Goal: Task Accomplishment & Management: Complete application form

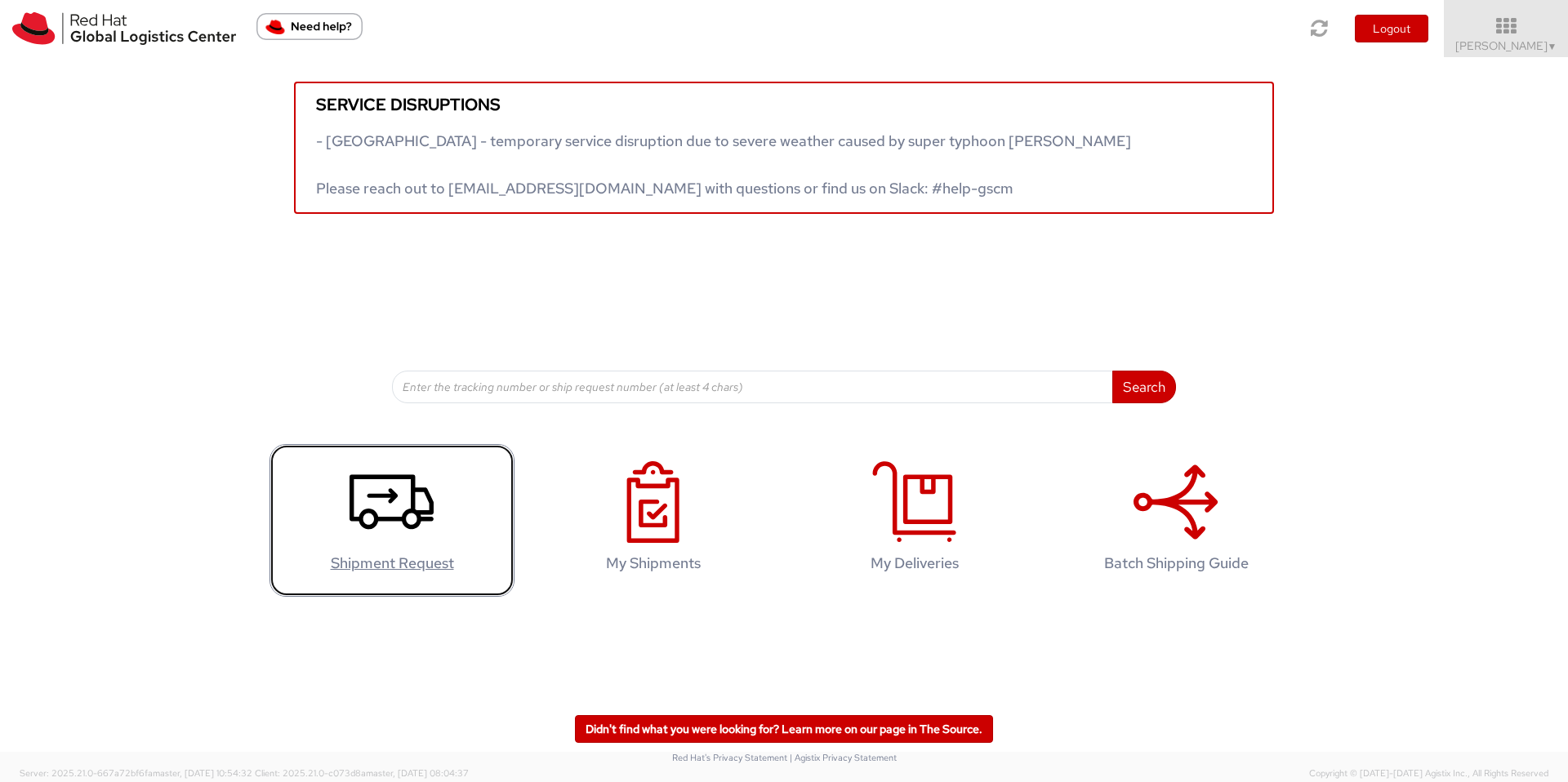
click at [368, 495] on use at bounding box center [392, 502] width 84 height 55
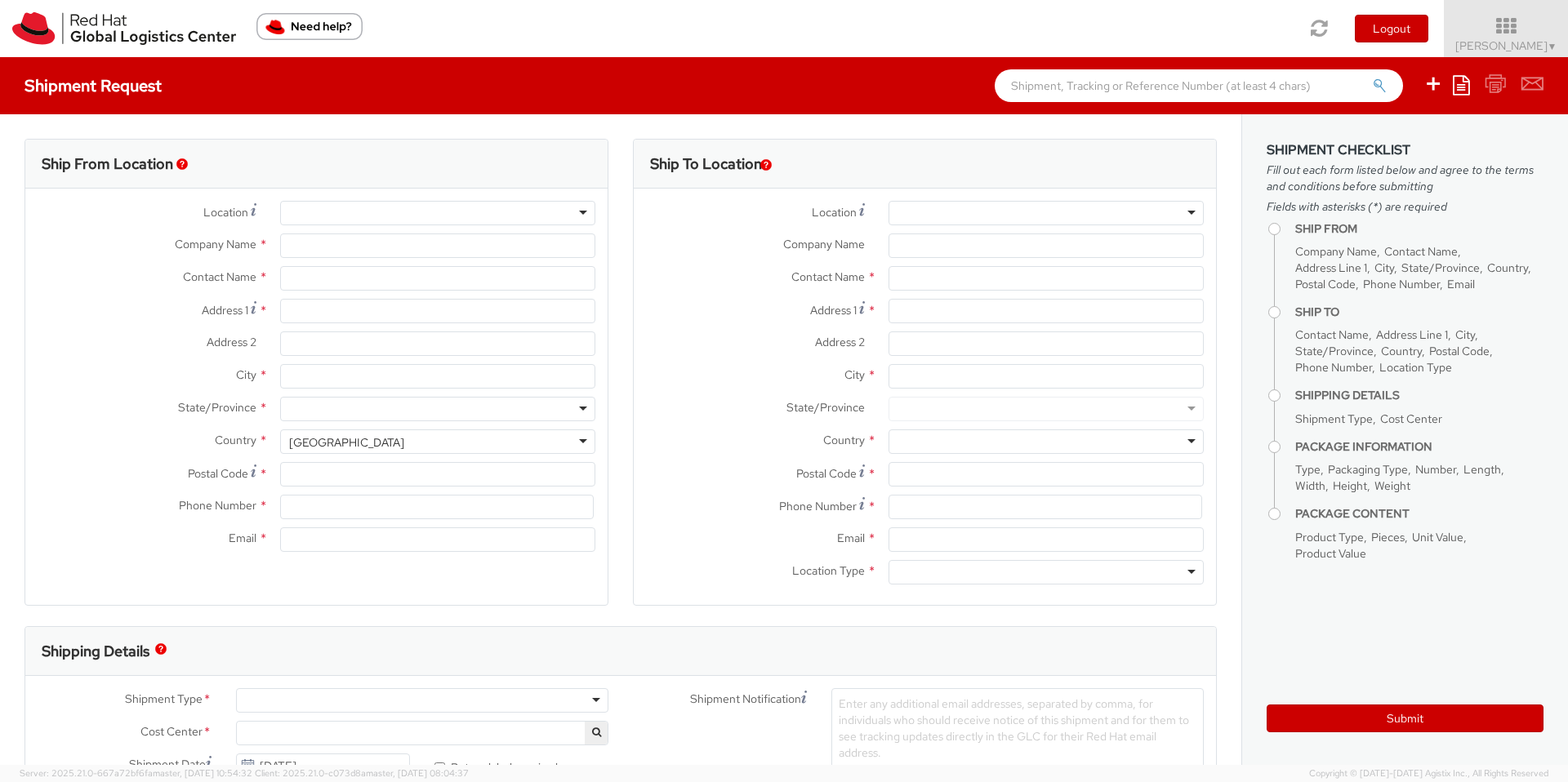
click at [429, 220] on div at bounding box center [437, 213] width 315 height 25
select select
select select "526"
type input "Red Hat ([GEOGRAPHIC_DATA]) Limited"
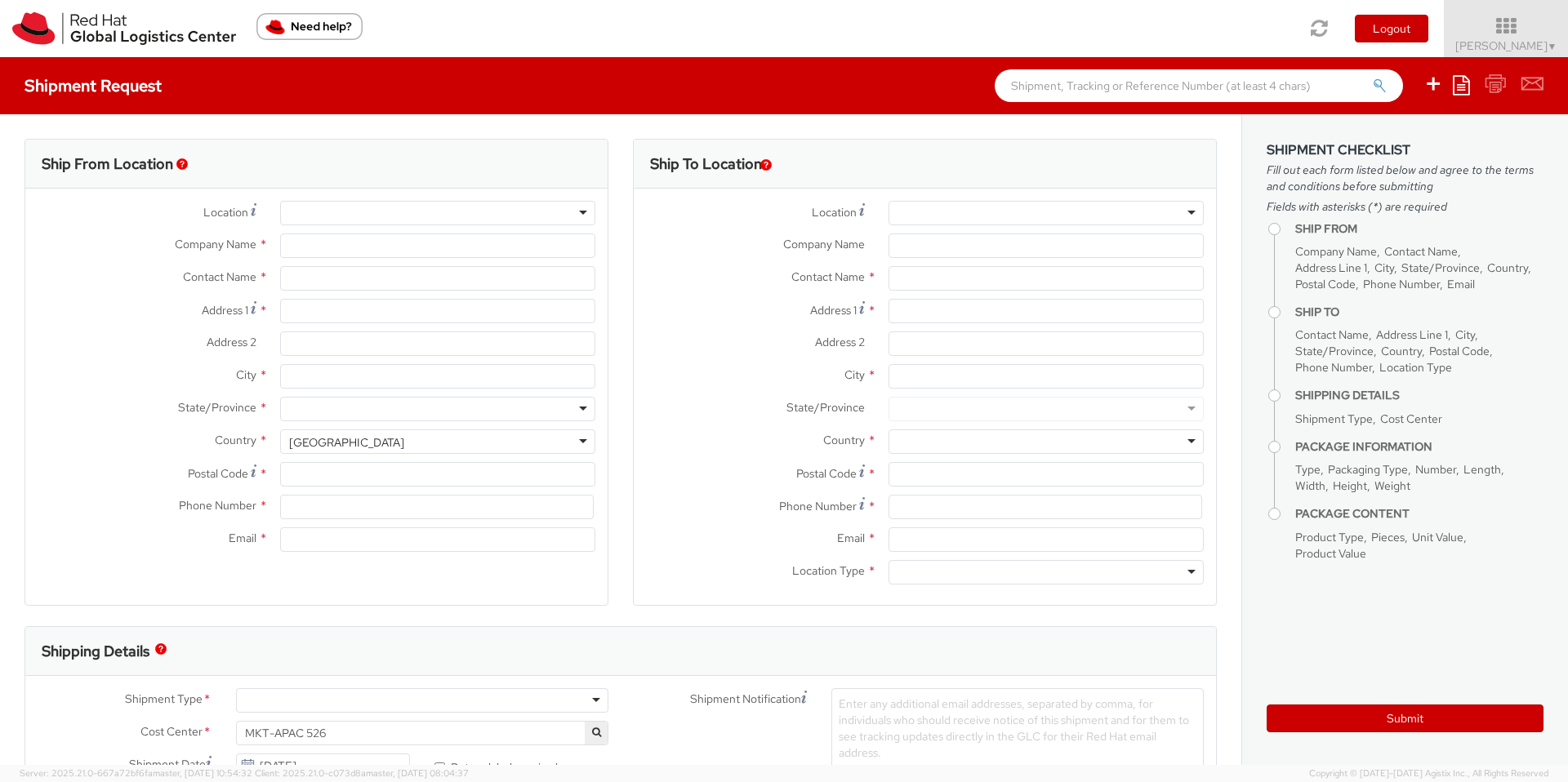
type input "[PERSON_NAME]"
type input "[GEOGRAPHIC_DATA], Level 25 and 26, Unit A"
type input "[STREET_ADDRESS]"
type input "[GEOGRAPHIC_DATA]"
type input "10330"
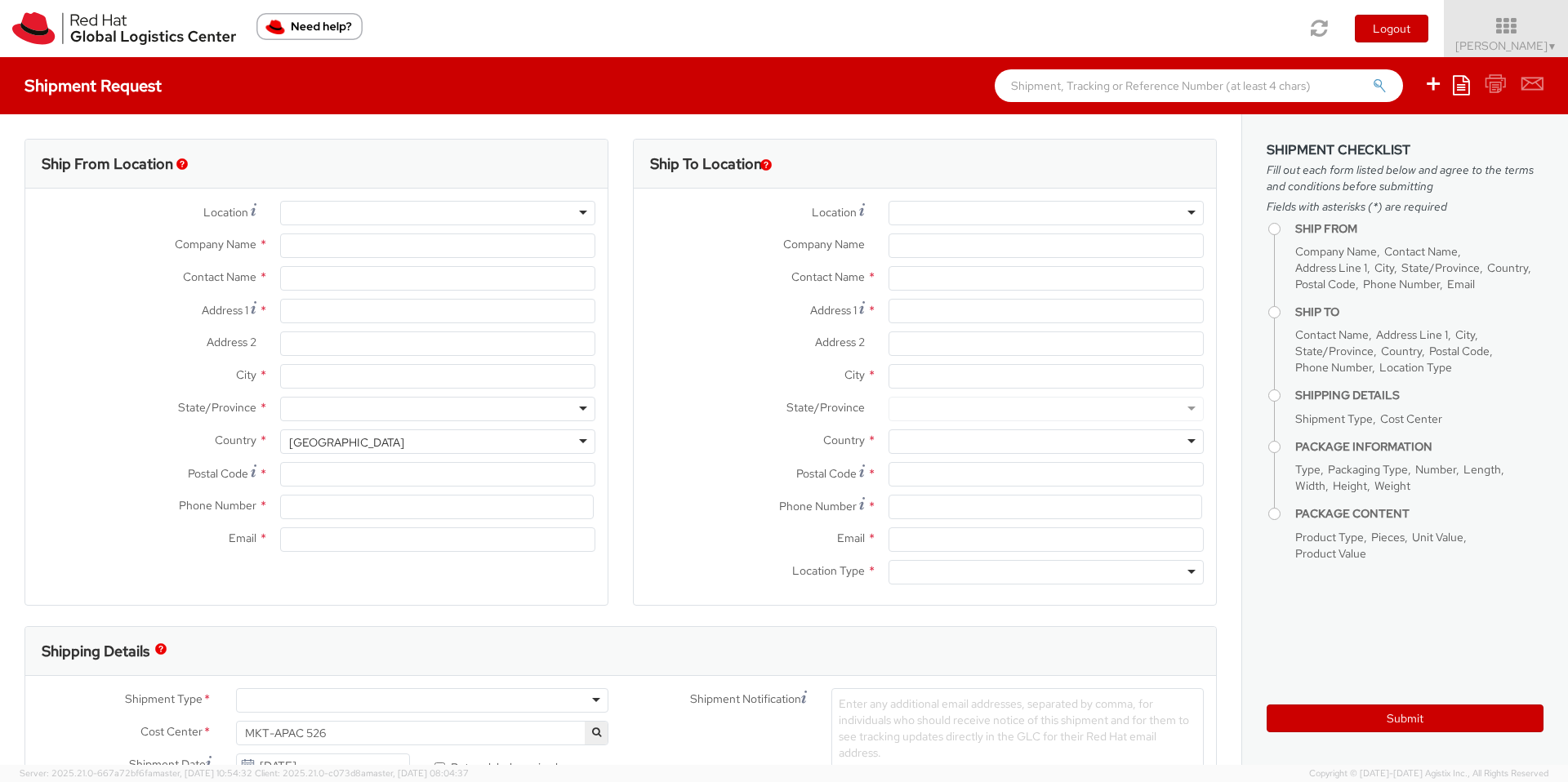
type input "66 2 073 0222"
type input "[EMAIL_ADDRESS][DOMAIN_NAME]"
select select "CM"
select select "KGS"
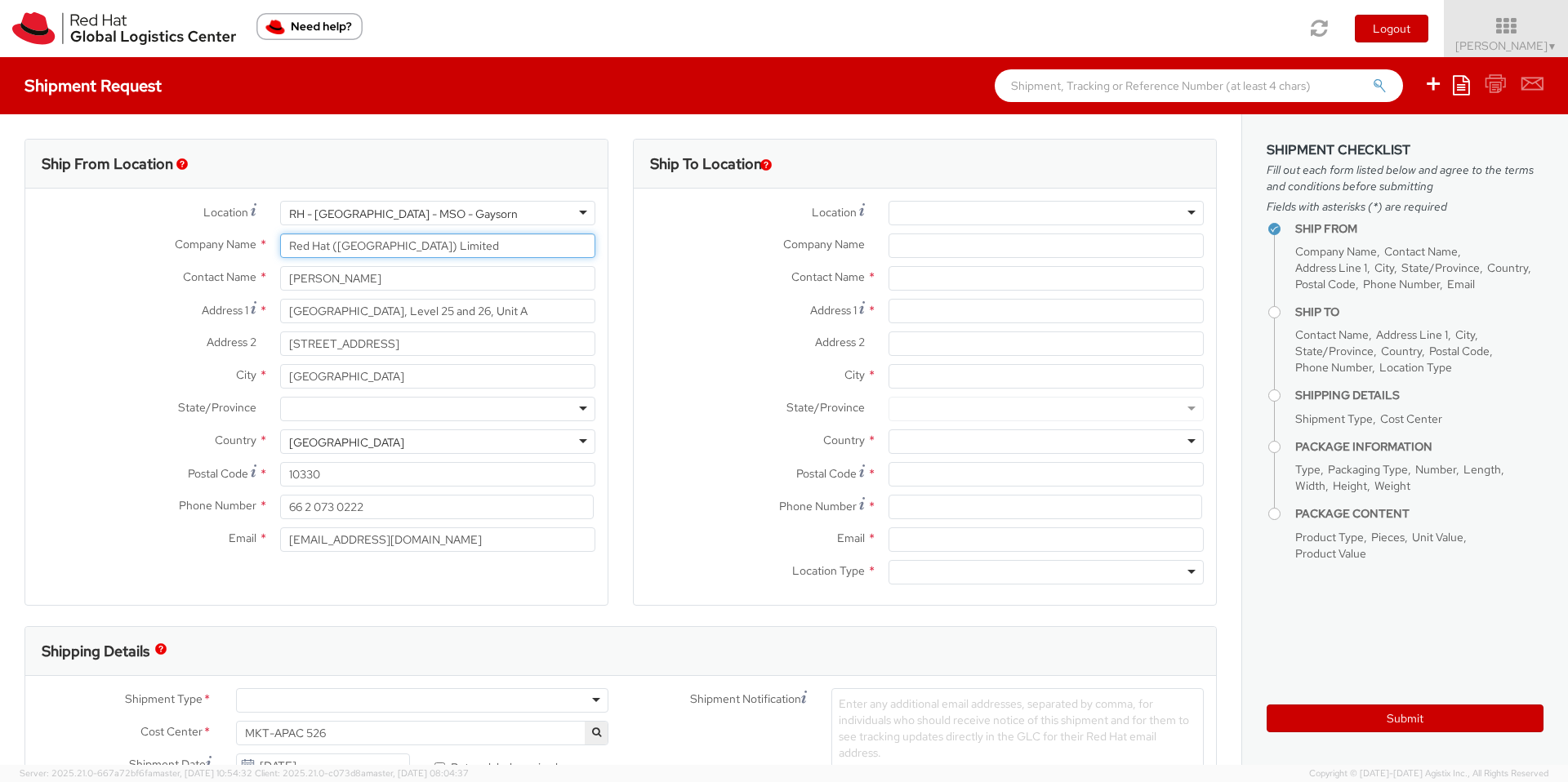
click at [502, 251] on input "Red Hat ([GEOGRAPHIC_DATA]) Limited" at bounding box center [437, 245] width 315 height 25
drag, startPoint x: 491, startPoint y: 285, endPoint x: 528, endPoint y: 307, distance: 43.0
click at [492, 285] on input "[PERSON_NAME]" at bounding box center [437, 278] width 315 height 25
click at [530, 309] on input "[GEOGRAPHIC_DATA], Level 25 and 26, Unit A" at bounding box center [437, 311] width 315 height 25
click at [580, 408] on div at bounding box center [437, 408] width 315 height 25
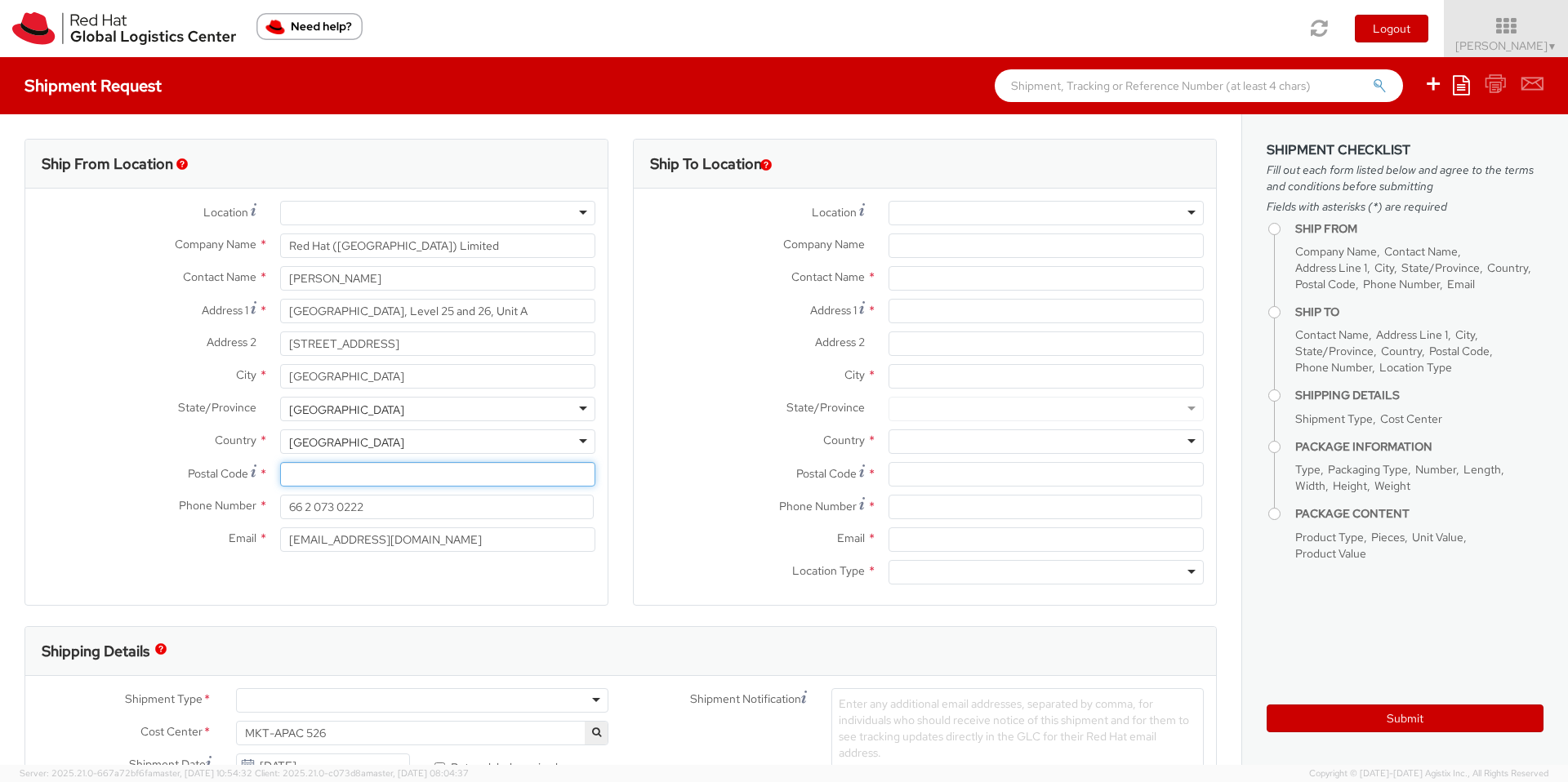
click at [523, 486] on input "Postal Code *" at bounding box center [437, 474] width 315 height 25
type input "10330"
click at [299, 505] on input "66 2 073 0222" at bounding box center [437, 507] width 314 height 25
click at [358, 503] on input "66 2 073 0222" at bounding box center [437, 507] width 314 height 25
drag, startPoint x: 303, startPoint y: 504, endPoint x: 395, endPoint y: 507, distance: 92.0
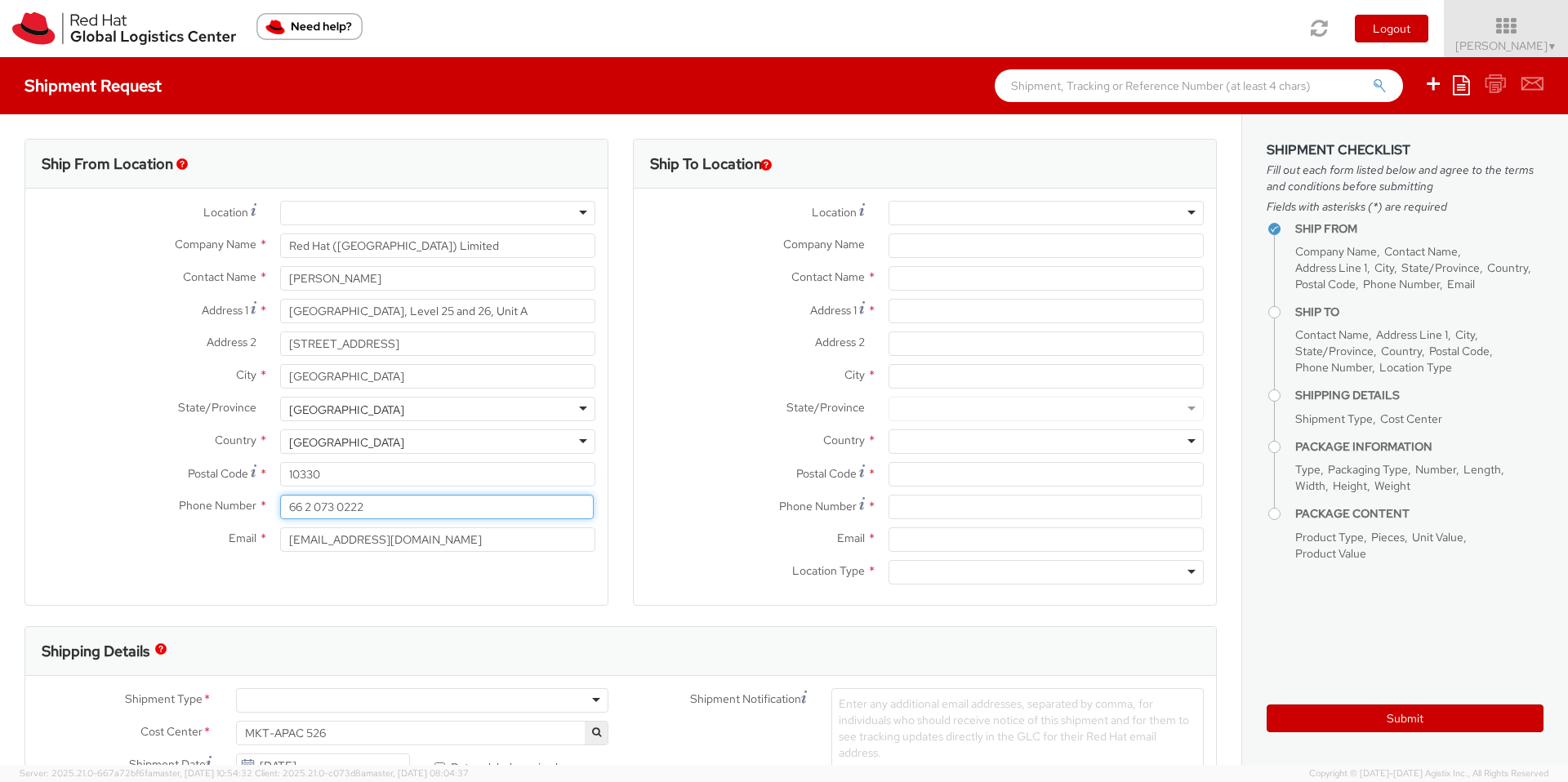
click at [395, 507] on input "66 2 073 0222" at bounding box center [437, 507] width 314 height 25
type input "66 8 6898 1177"
click at [470, 587] on div "Ship From Location Location * [GEOGRAPHIC_DATA] - [GEOGRAPHIC_DATA] - [GEOGRAPH…" at bounding box center [317, 372] width 584 height 467
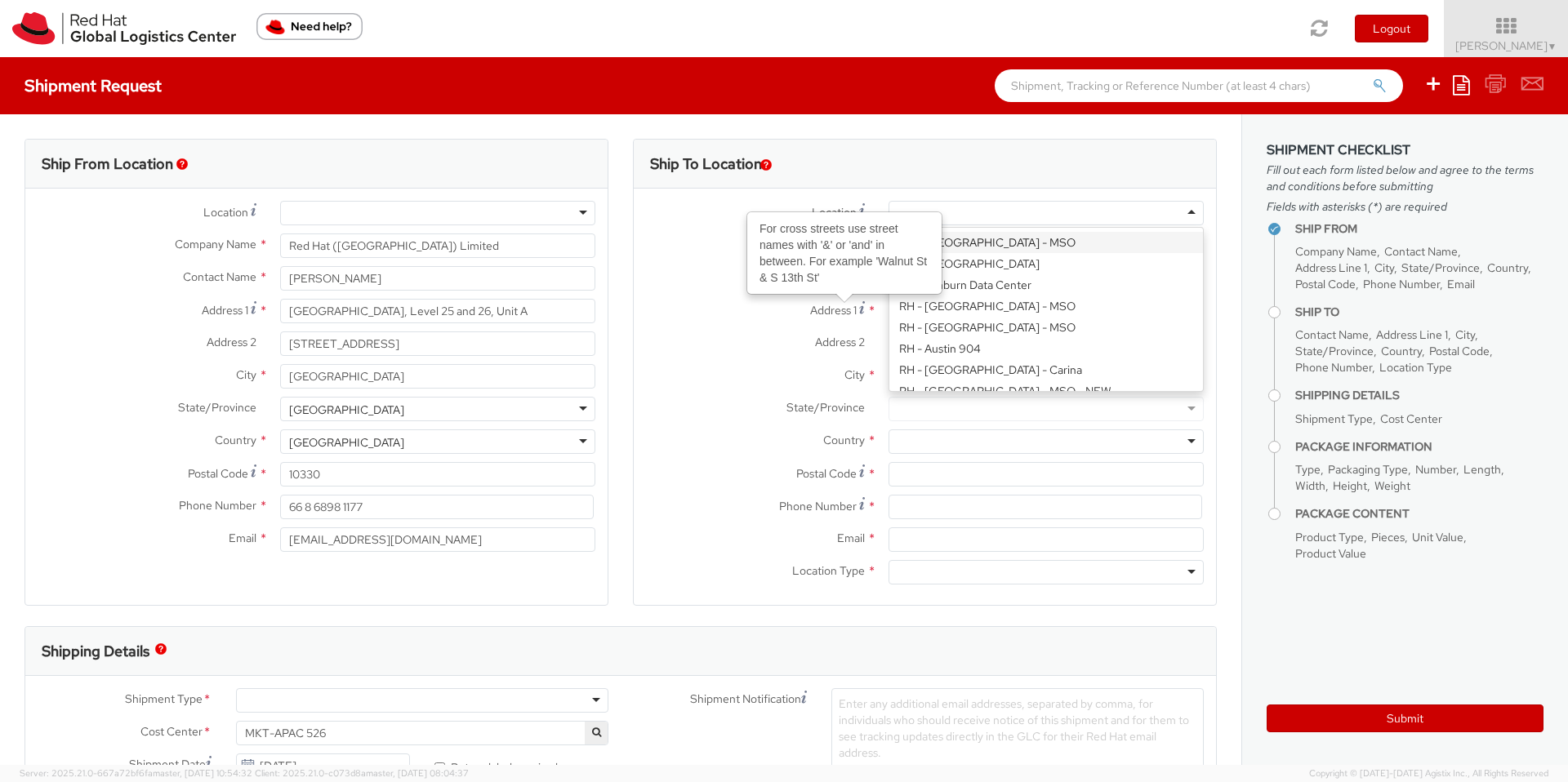
click at [927, 209] on div at bounding box center [1046, 213] width 315 height 25
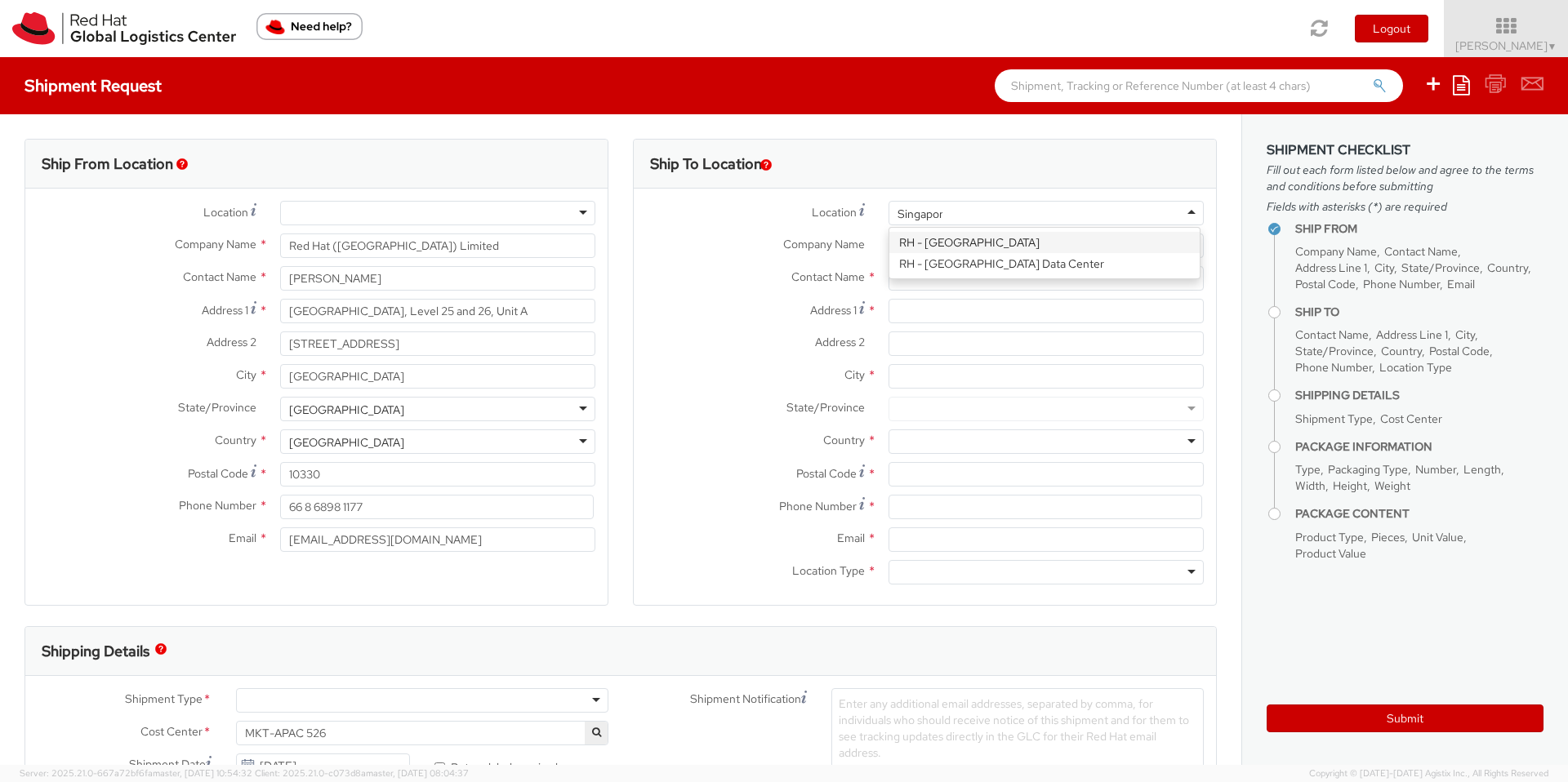
type input "[GEOGRAPHIC_DATA]"
type input "Red Hat Asia Pacific Pte Ltd"
type input "[STREET_ADDRESS]"
type input "CapitaSpring"
type input "[GEOGRAPHIC_DATA]"
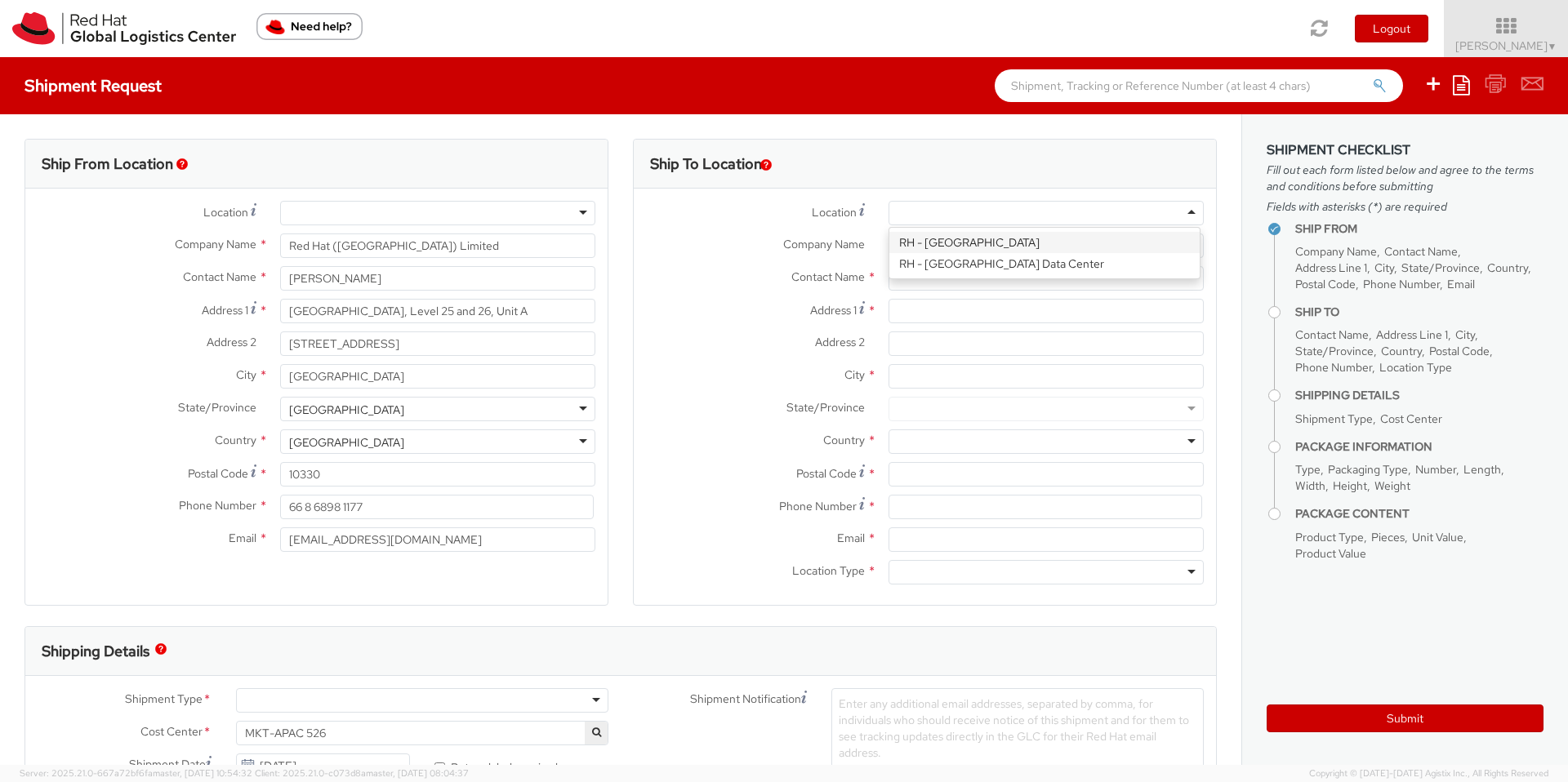
type input "048948"
type input "65 6490 4200"
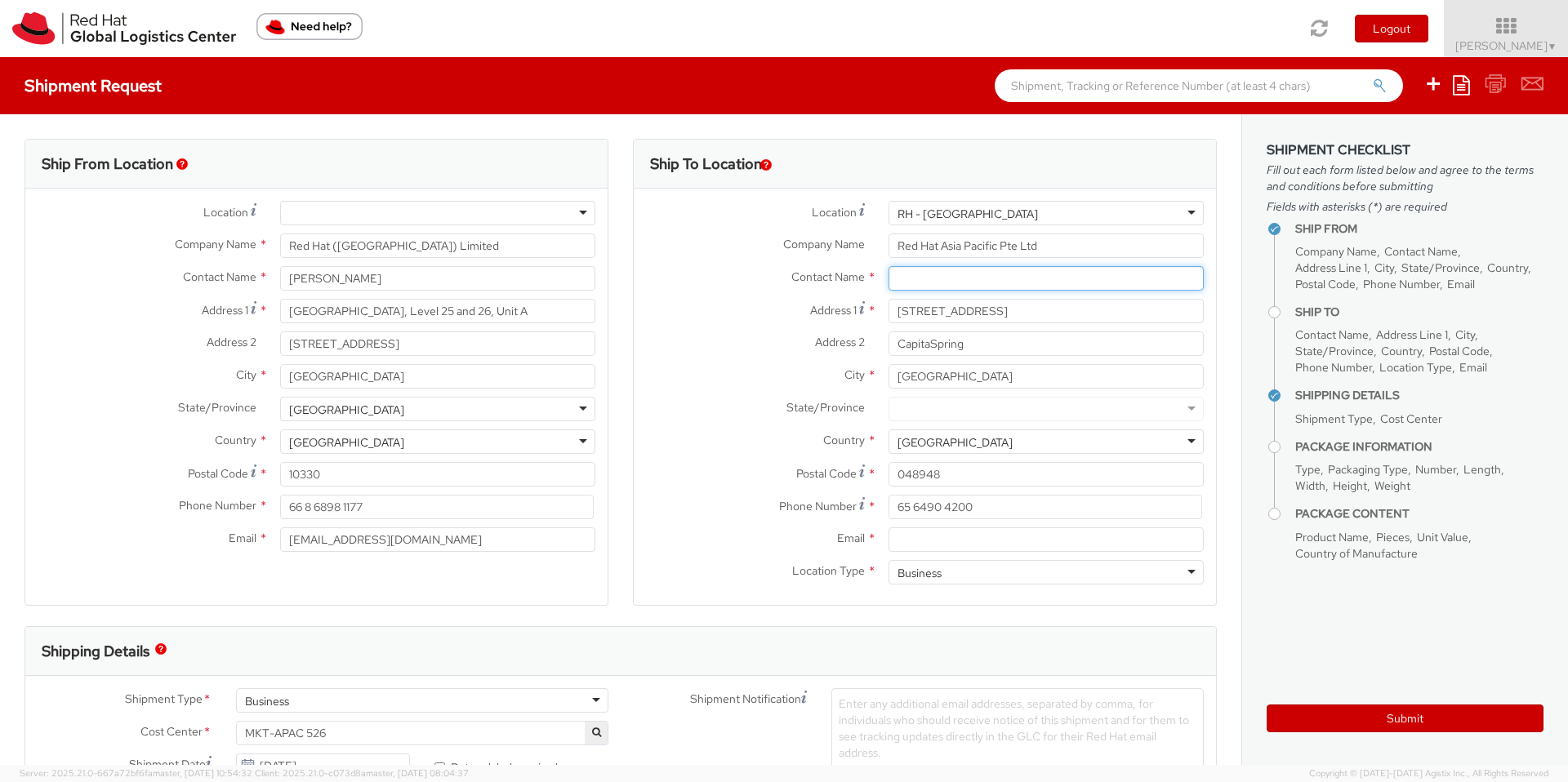
click at [1001, 285] on input "text" at bounding box center [1046, 278] width 315 height 25
type input "[PERSON_NAME]"
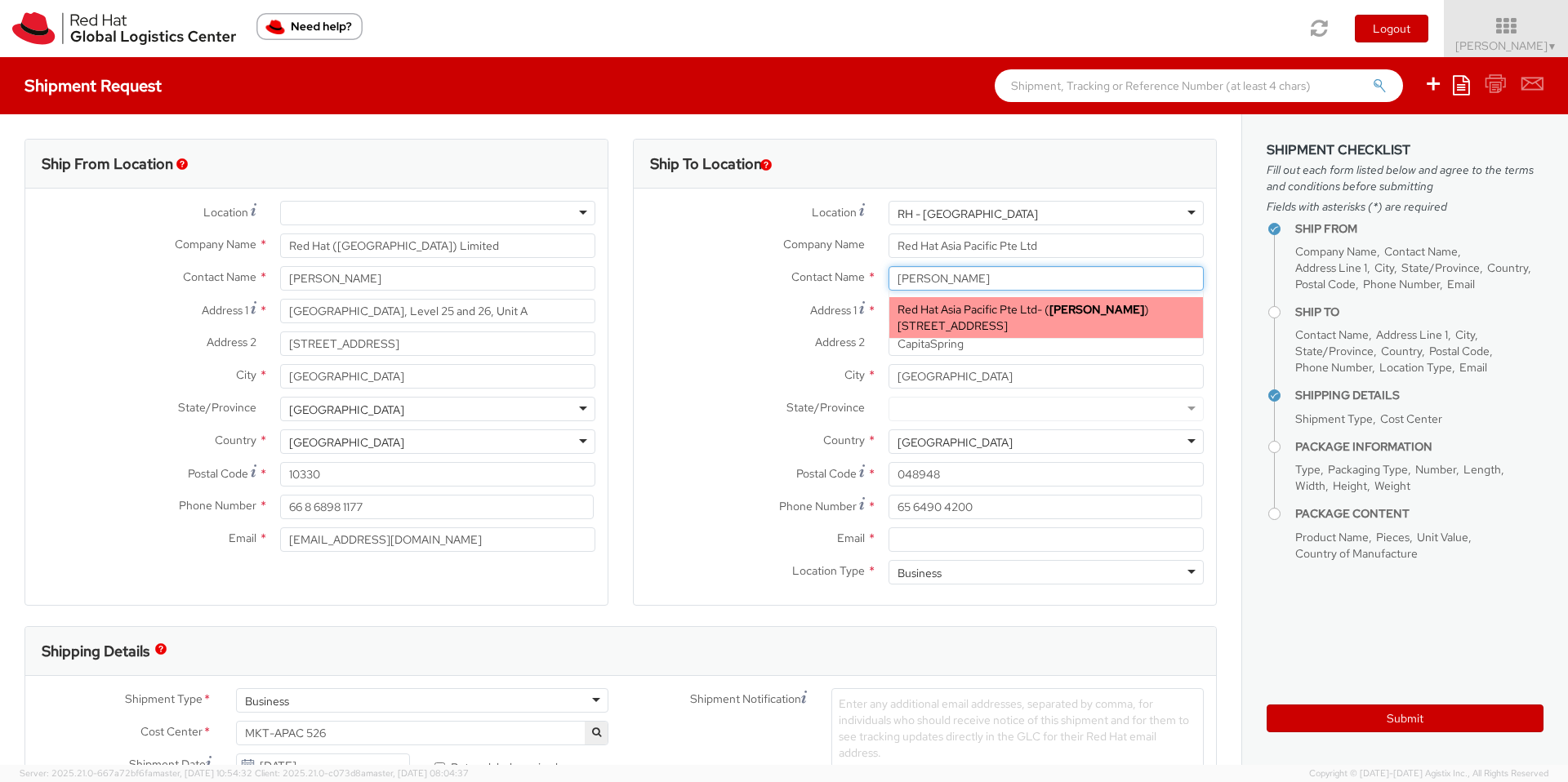
click at [985, 315] on span "Red Hat Asia Pacific Pte Ltd" at bounding box center [968, 309] width 140 height 15
type input "6568649868"
type input "[EMAIL_ADDRESS][DOMAIN_NAME]"
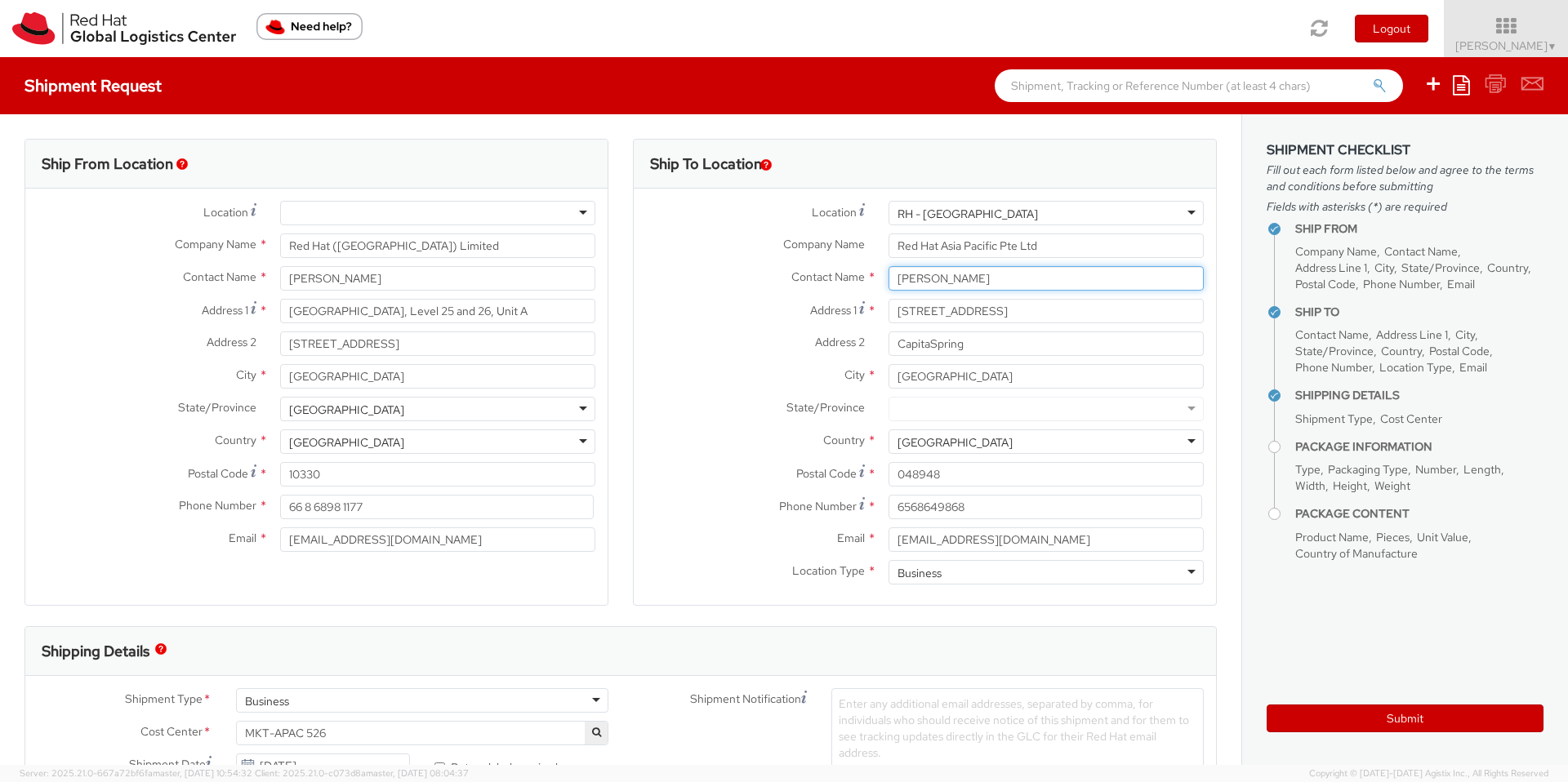
type input "[PERSON_NAME]"
click at [775, 430] on label "Country *" at bounding box center [755, 440] width 242 height 21
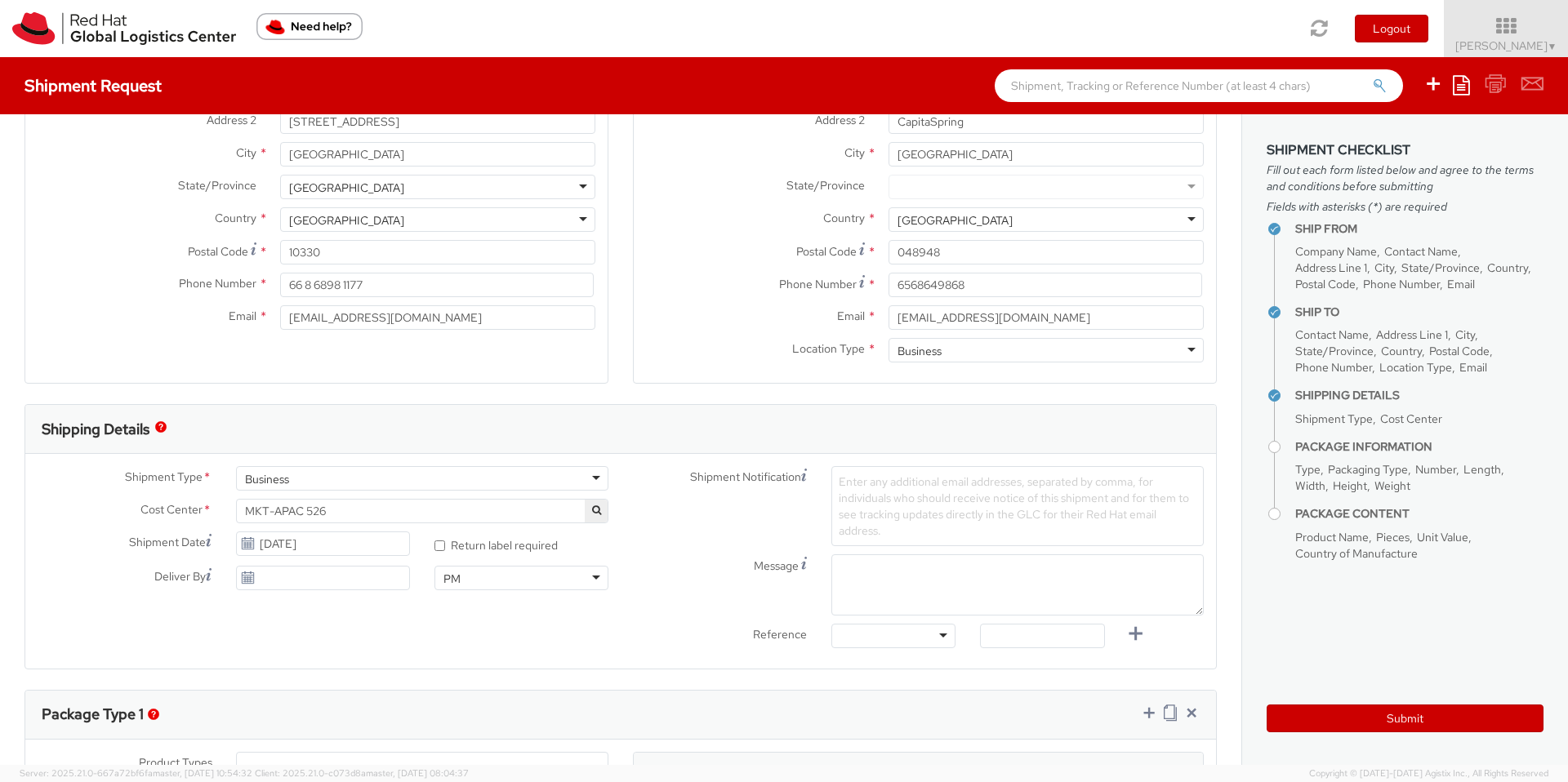
scroll to position [224, 0]
click at [369, 536] on input "[DATE]" at bounding box center [322, 542] width 174 height 25
click at [423, 350] on th at bounding box center [434, 341] width 28 height 25
click at [250, 339] on span at bounding box center [253, 340] width 11 height 11
click at [275, 467] on td "20" at bounding box center [286, 463] width 33 height 25
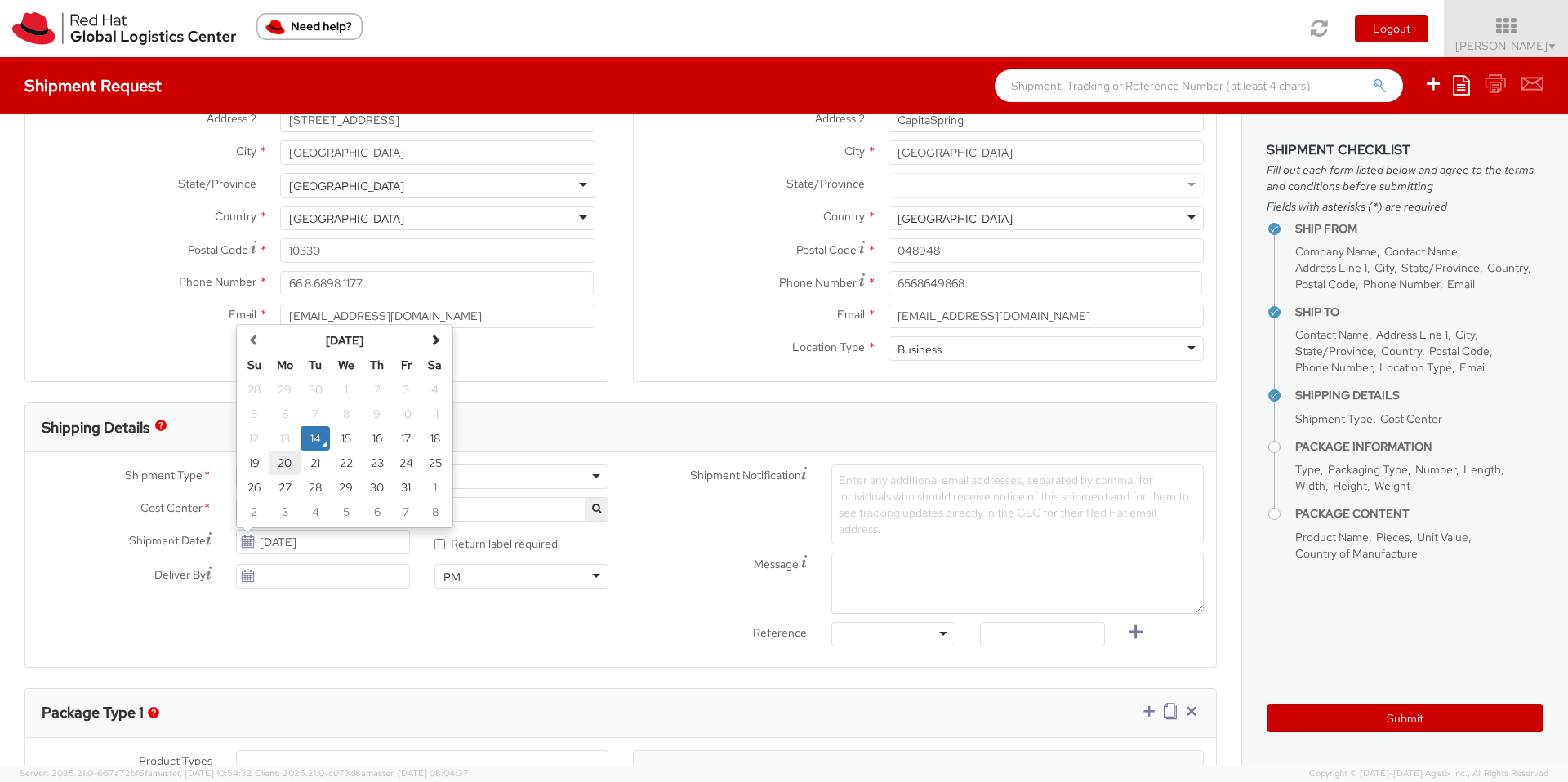
type input "[DATE]"
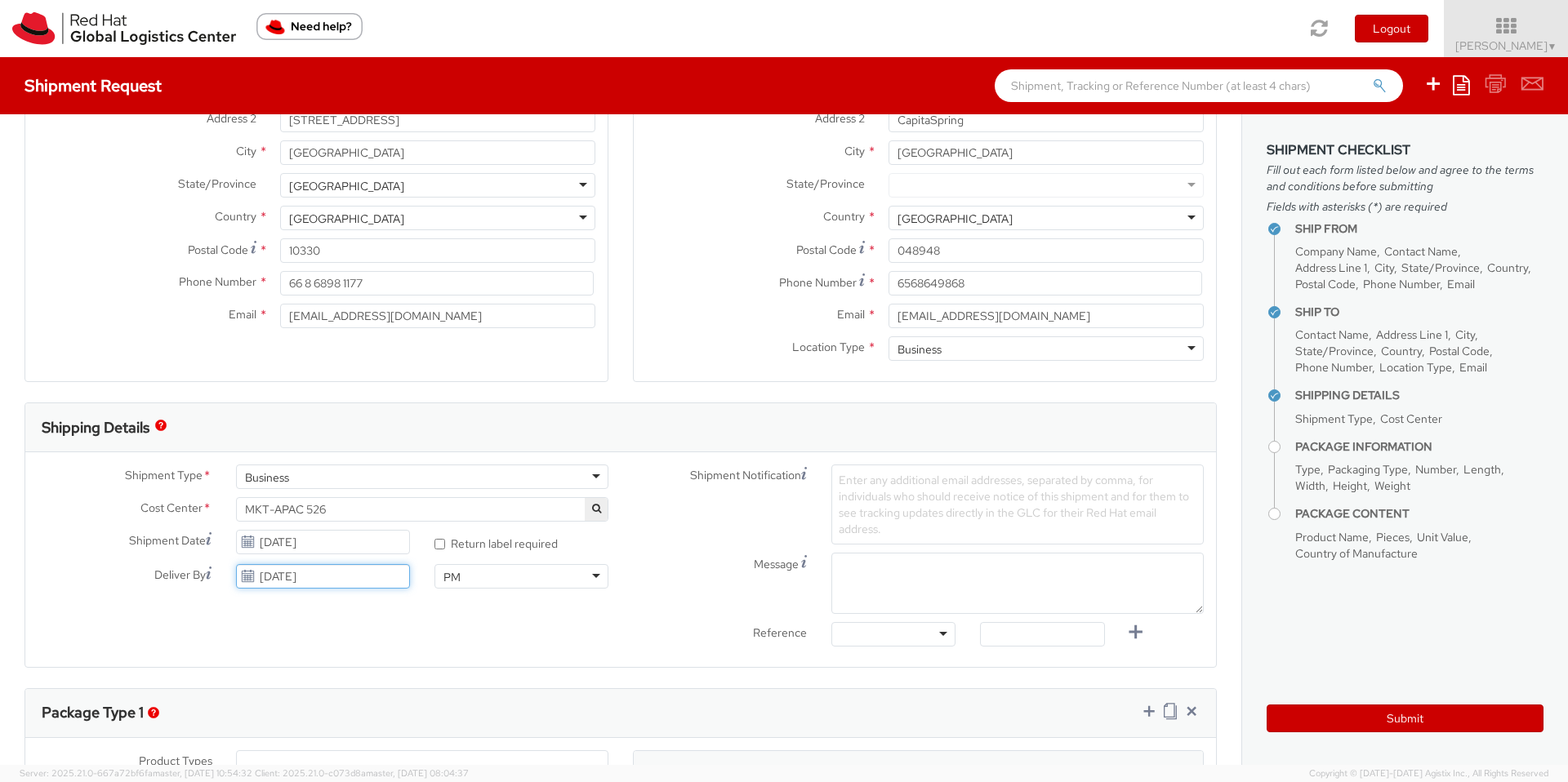
click at [376, 576] on input "[DATE]" at bounding box center [322, 576] width 174 height 25
click at [402, 491] on td "24" at bounding box center [406, 497] width 29 height 25
type input "[DATE]"
click at [676, 474] on label "Shipment Notification" at bounding box center [720, 474] width 198 height 19
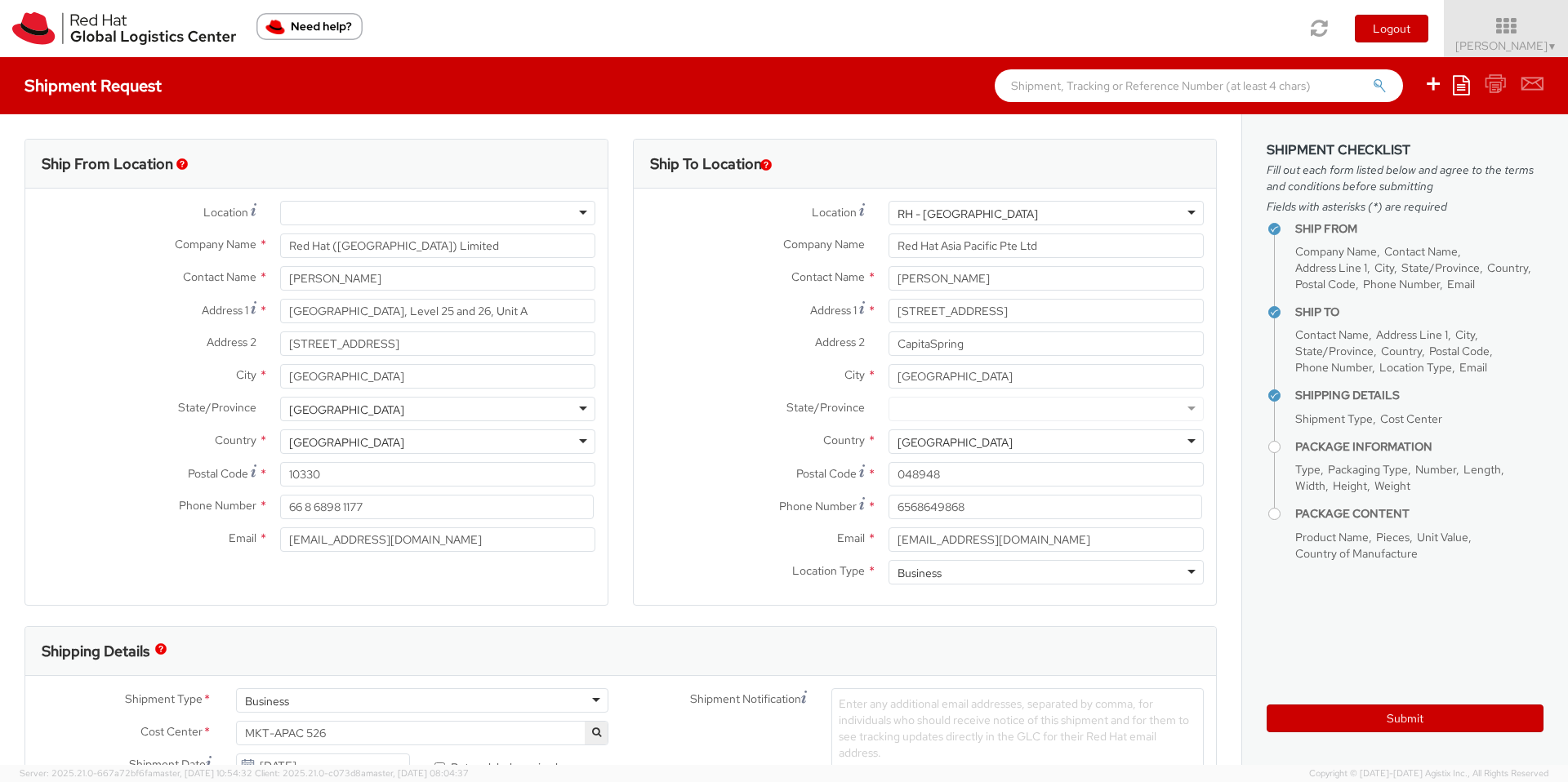
click at [961, 215] on div "RH - [GEOGRAPHIC_DATA]" at bounding box center [968, 214] width 140 height 17
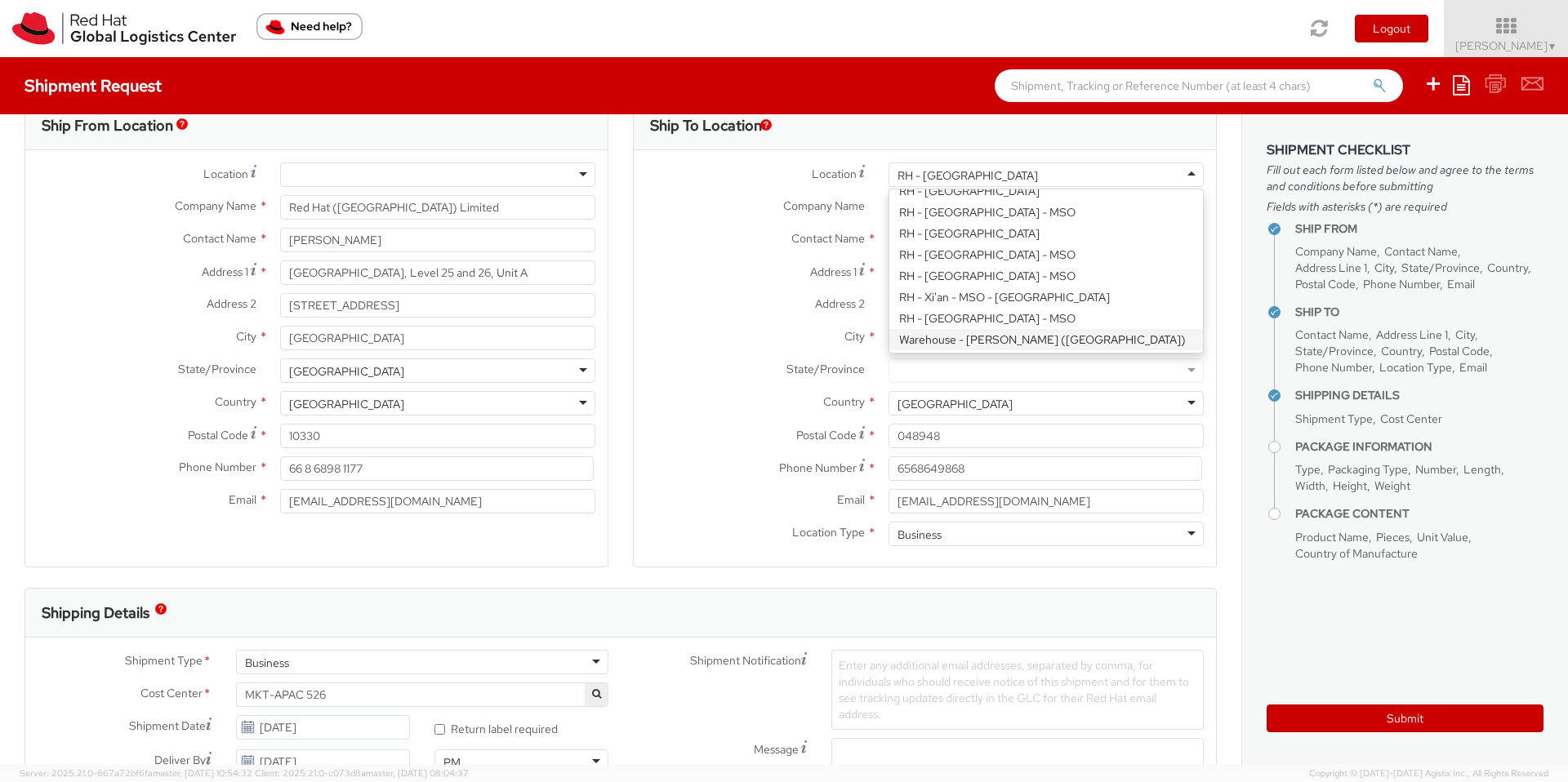
scroll to position [42, 0]
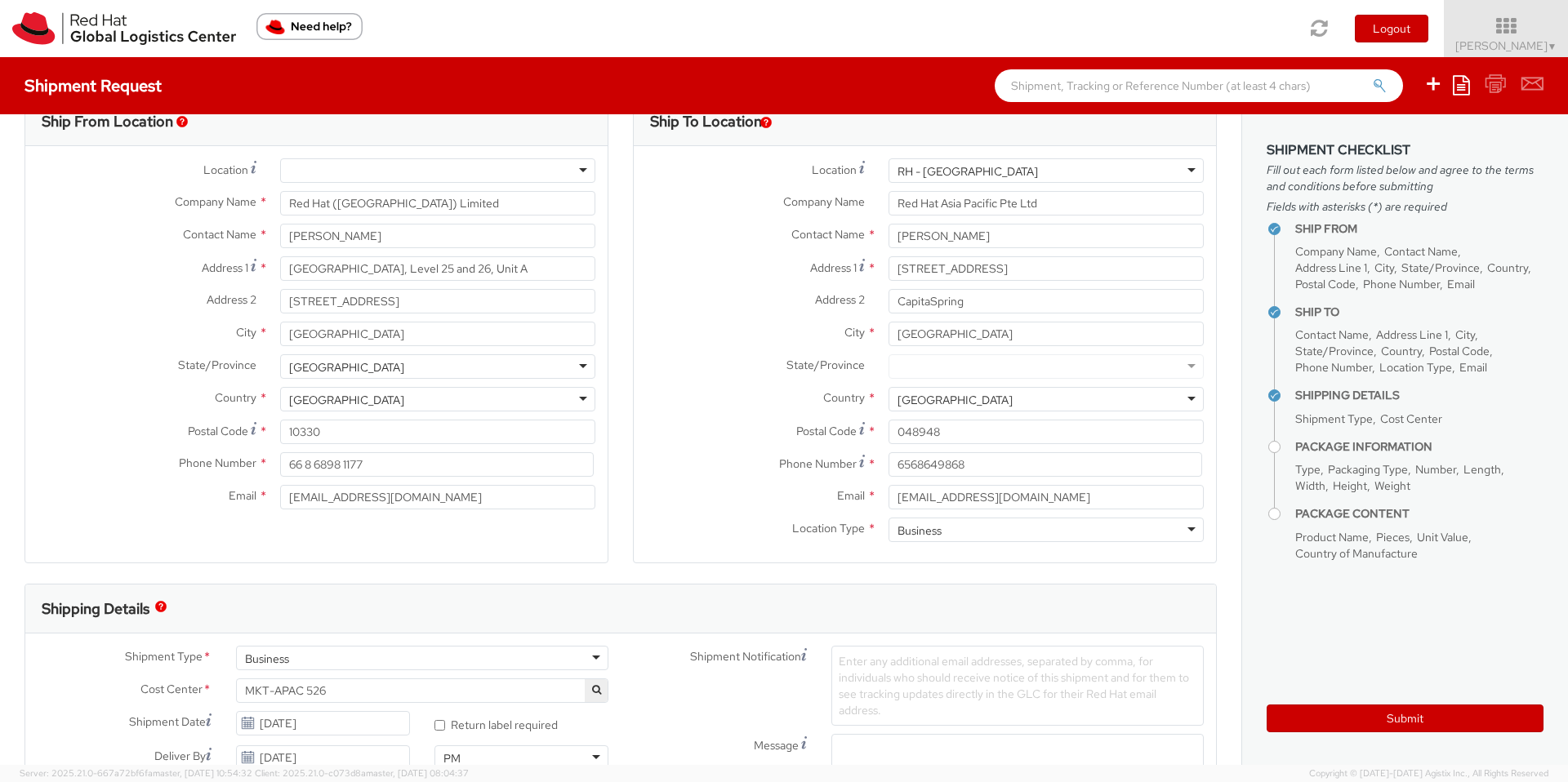
click at [676, 299] on label "Address 2 *" at bounding box center [755, 299] width 242 height 21
click at [889, 299] on input "CapitaSpring" at bounding box center [1046, 301] width 315 height 25
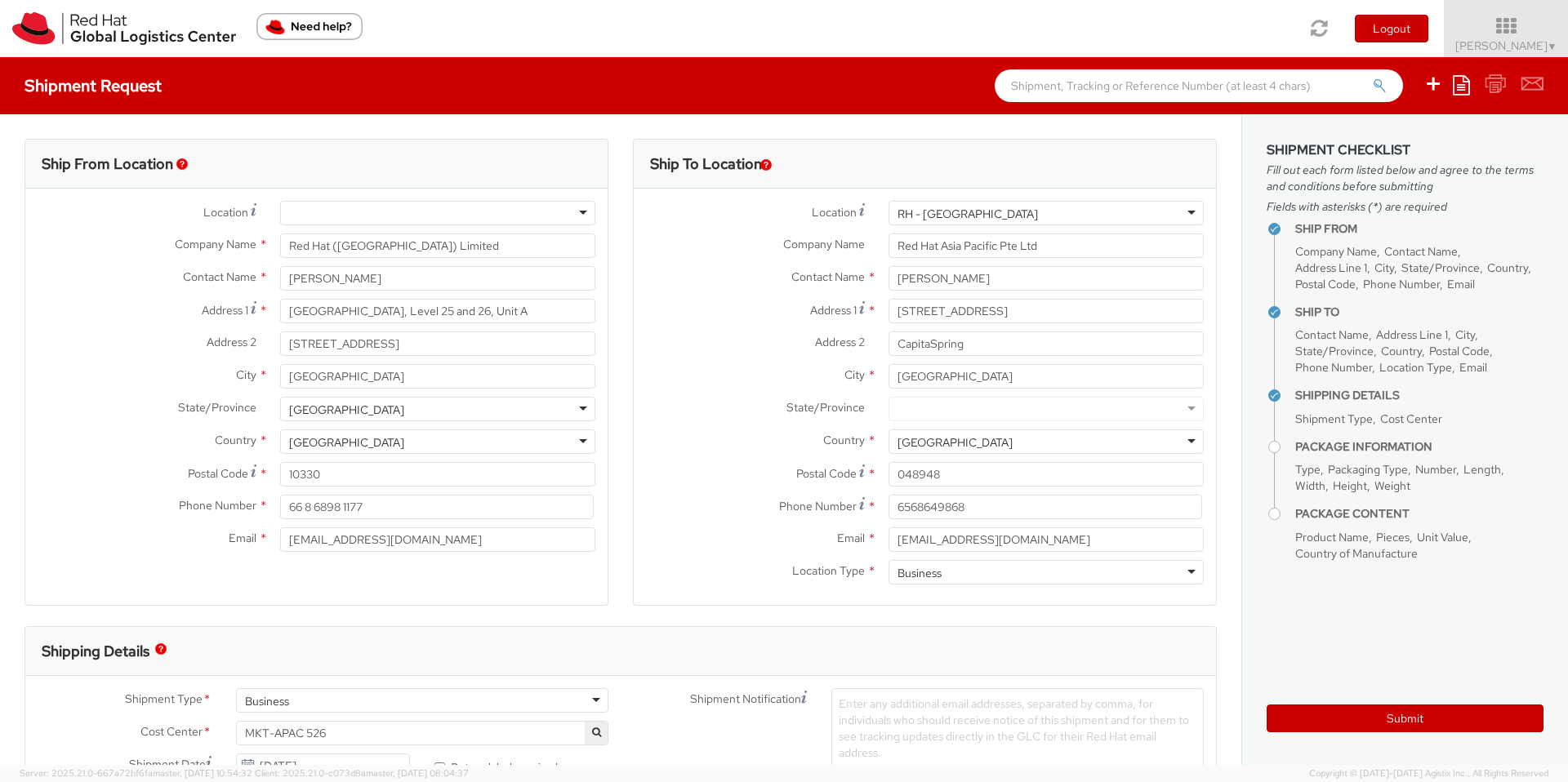
click at [487, 225] on div "Location * [GEOGRAPHIC_DATA] - [GEOGRAPHIC_DATA] - [GEOGRAPHIC_DATA] [GEOGRAPHI…" at bounding box center [317, 218] width 582 height 33
click at [509, 218] on div at bounding box center [437, 213] width 315 height 25
type input "66 2 073 0222"
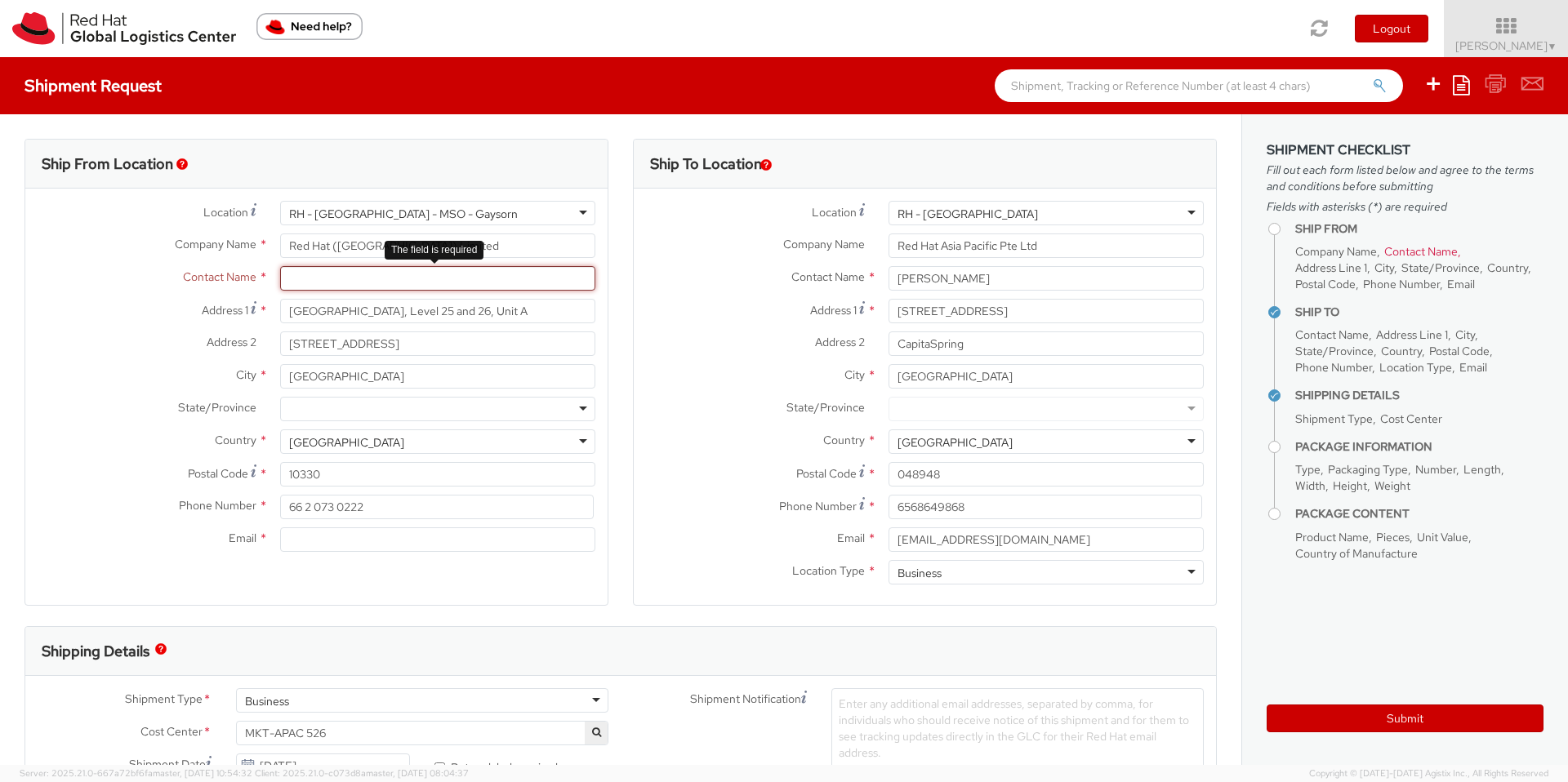
click at [532, 280] on input "text" at bounding box center [437, 278] width 315 height 25
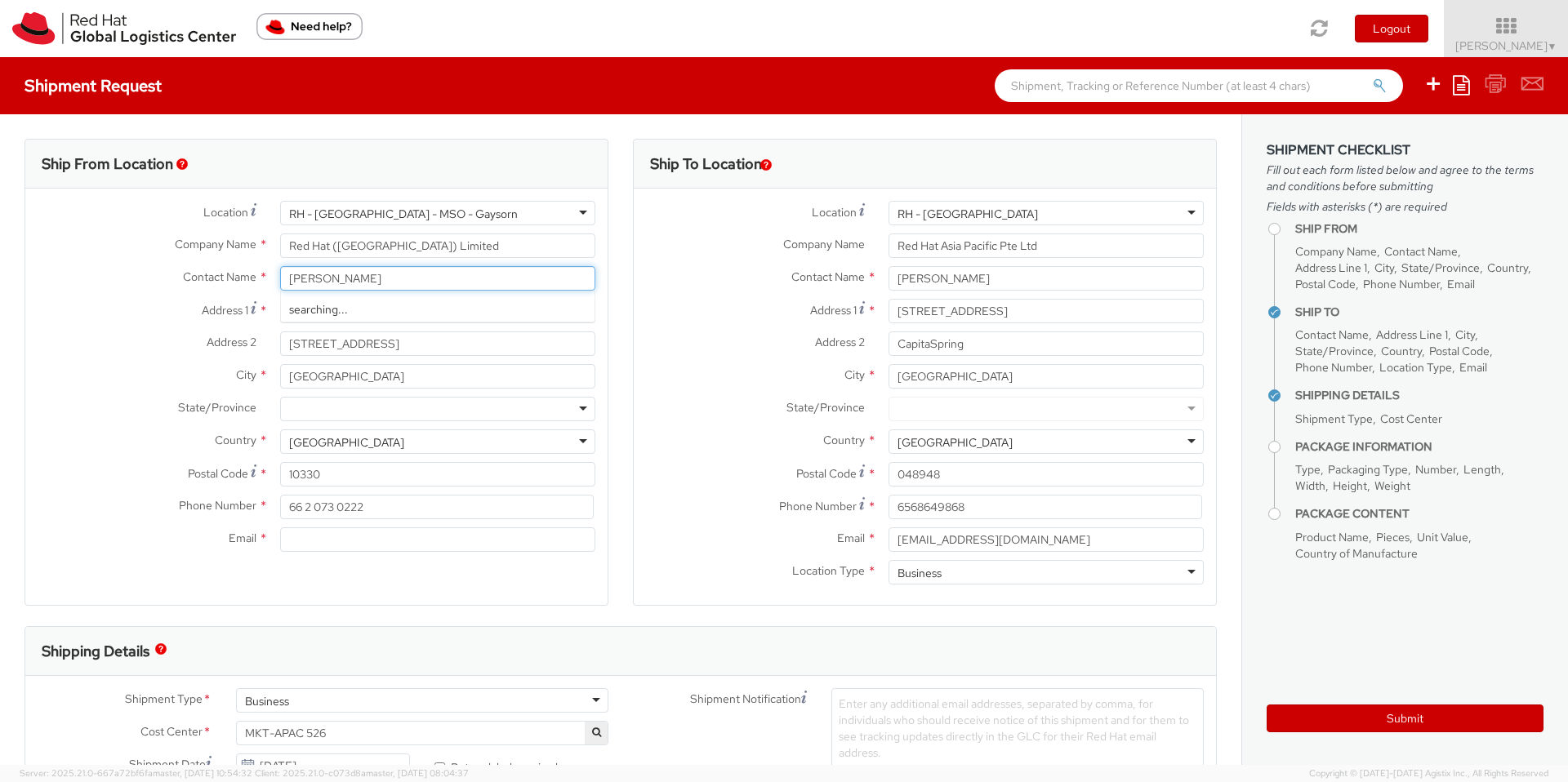
type input "[PERSON_NAME]"
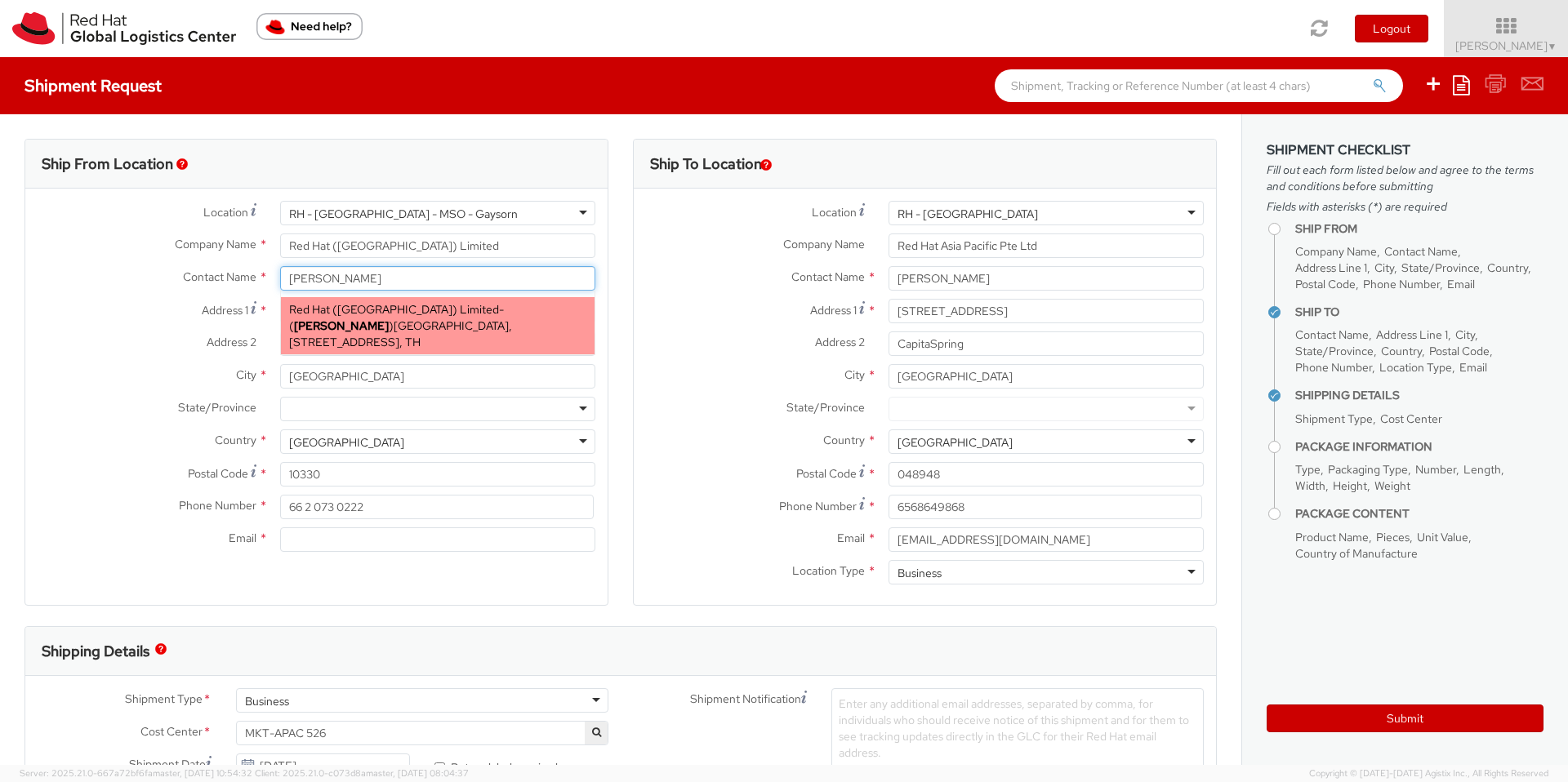
click at [463, 343] on span "[GEOGRAPHIC_DATA], [STREET_ADDRESS], TH" at bounding box center [400, 334] width 223 height 31
type input "[EMAIL_ADDRESS][DOMAIN_NAME]"
select select
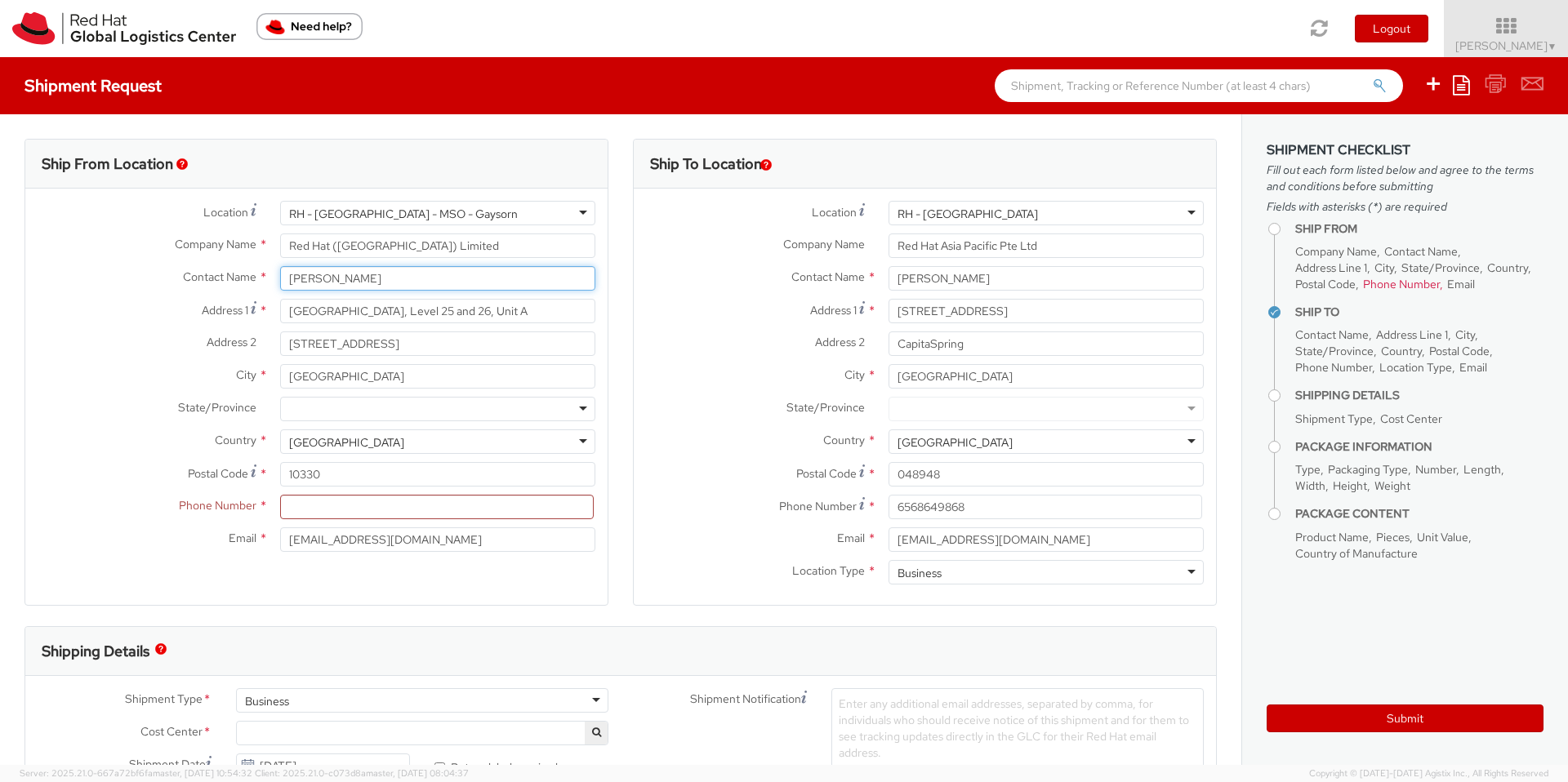
type input "[PERSON_NAME]"
click at [398, 507] on input at bounding box center [437, 507] width 314 height 25
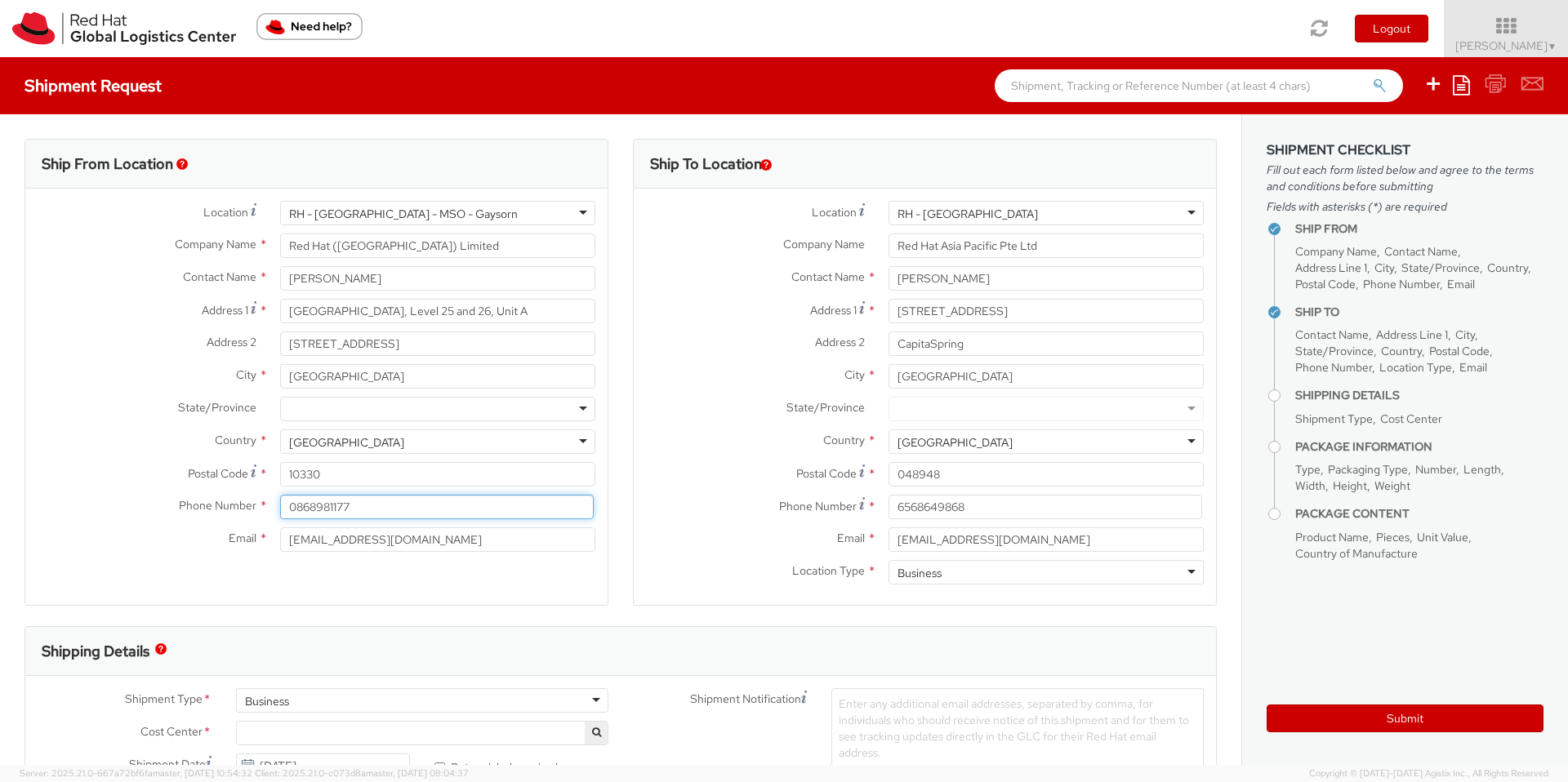
drag, startPoint x: 293, startPoint y: 504, endPoint x: 257, endPoint y: 505, distance: 36.0
click at [257, 505] on div "Phone Number * 0868981177" at bounding box center [317, 507] width 582 height 25
type input "66868981177"
click at [84, 455] on div "Country * [GEOGRAPHIC_DATA] [GEOGRAPHIC_DATA] [GEOGRAPHIC_DATA] [GEOGRAPHIC_DAT…" at bounding box center [317, 446] width 582 height 33
click at [611, 656] on div "Shipping Details" at bounding box center [621, 651] width 1191 height 49
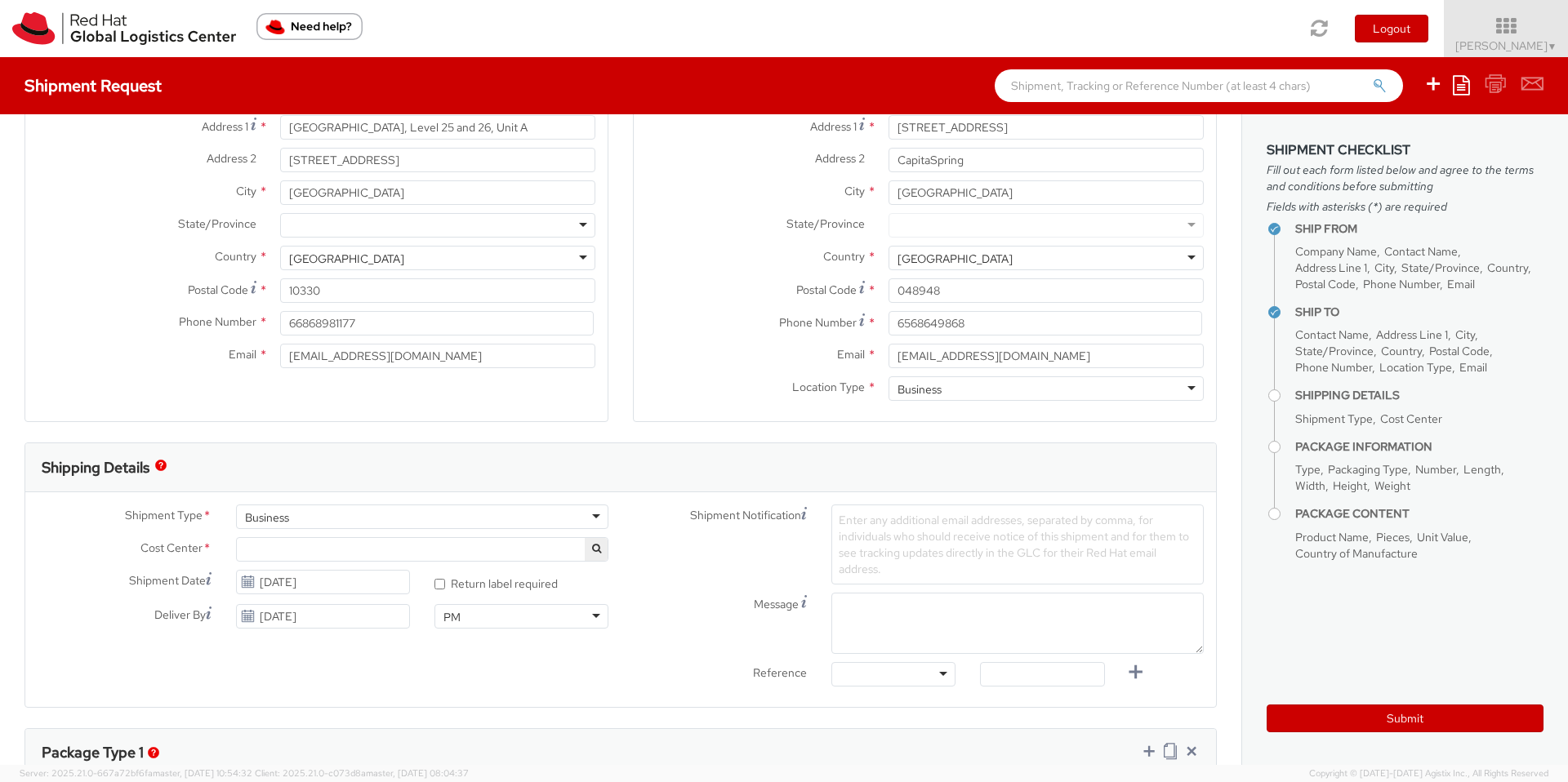
scroll to position [180, 0]
click at [543, 547] on span at bounding box center [422, 553] width 373 height 25
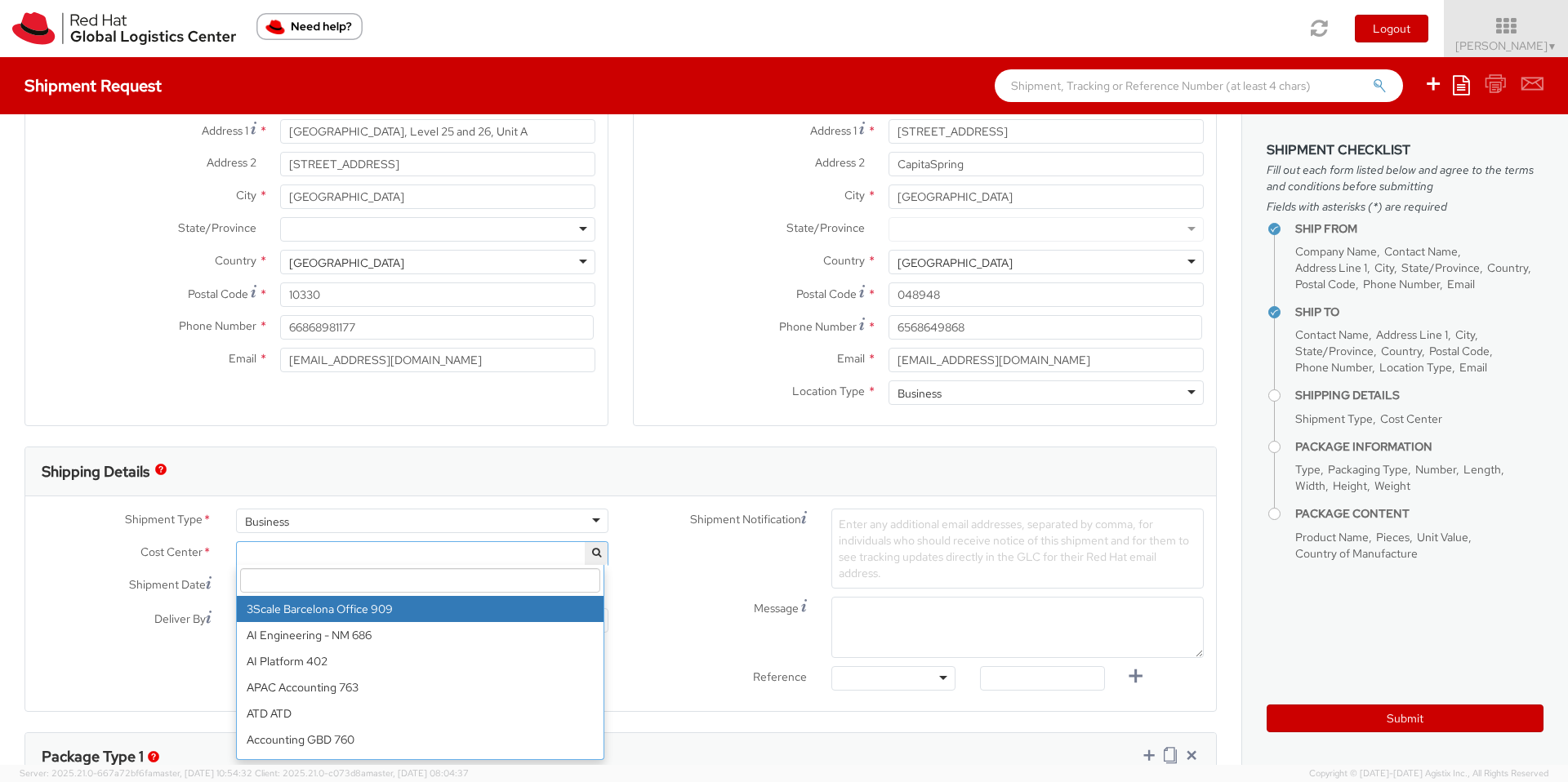
click at [319, 586] on input "search" at bounding box center [420, 580] width 360 height 25
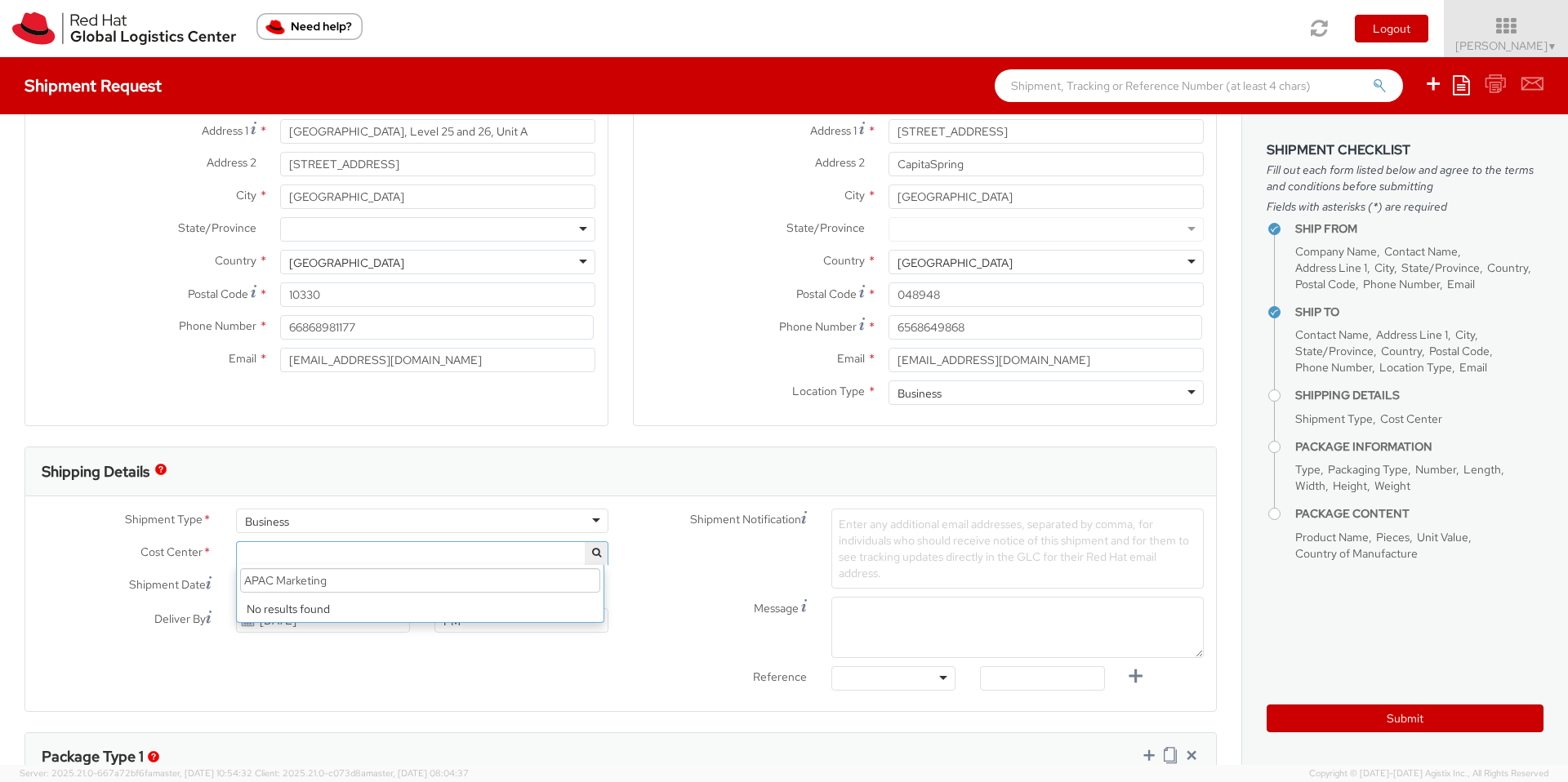
drag, startPoint x: 278, startPoint y: 580, endPoint x: 168, endPoint y: 567, distance: 110.8
click at [188, 572] on div "Cost Center * MKT-APAC 526 APAC Marketing No results found" at bounding box center [323, 558] width 595 height 33
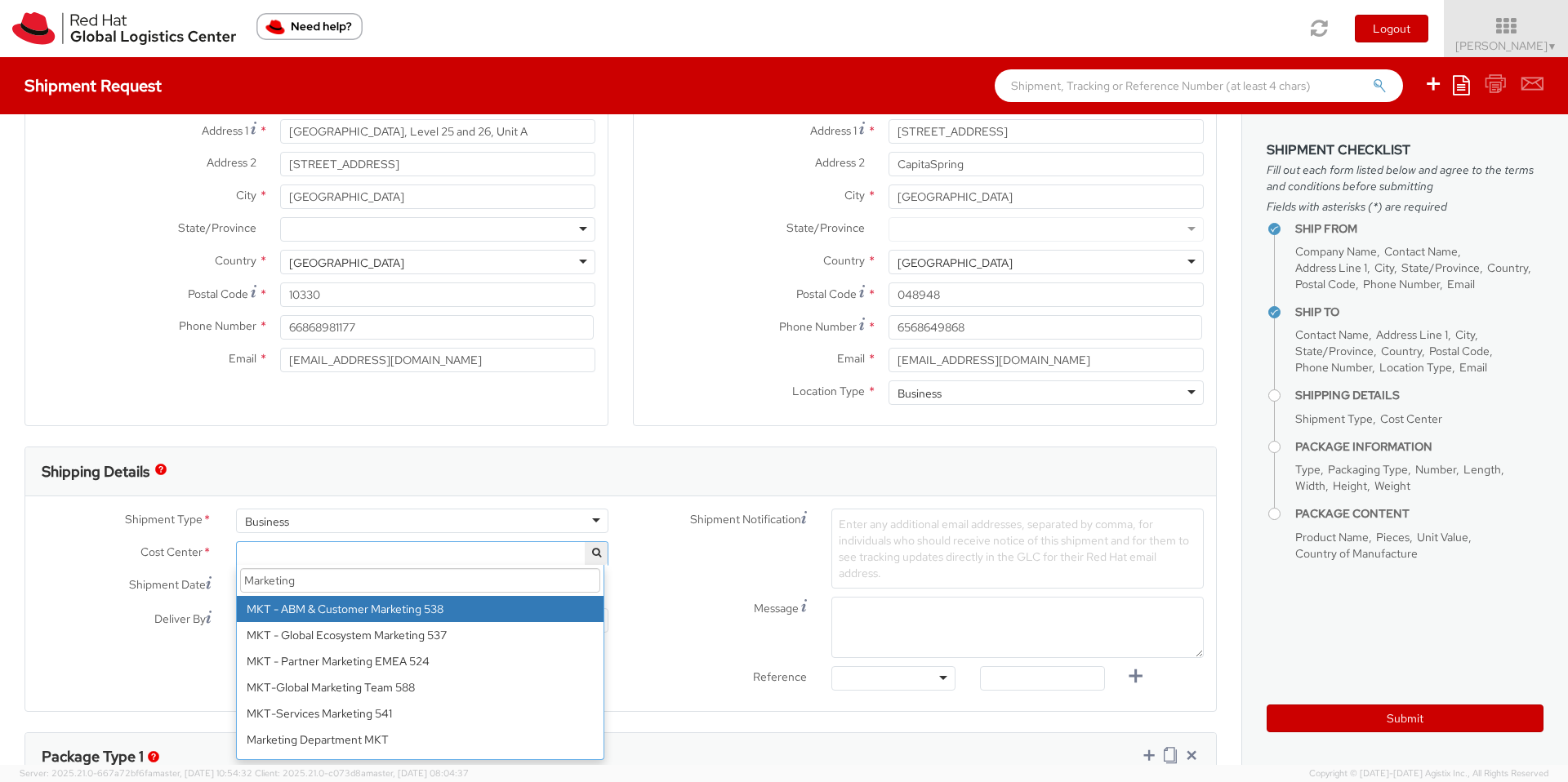
drag, startPoint x: 315, startPoint y: 587, endPoint x: 230, endPoint y: 571, distance: 86.5
click at [230, 571] on div "Cost Center * MKT-APAC 526 Marketing MKT - ABM & Customer Marketing 538 MKT - G…" at bounding box center [323, 558] width 595 height 33
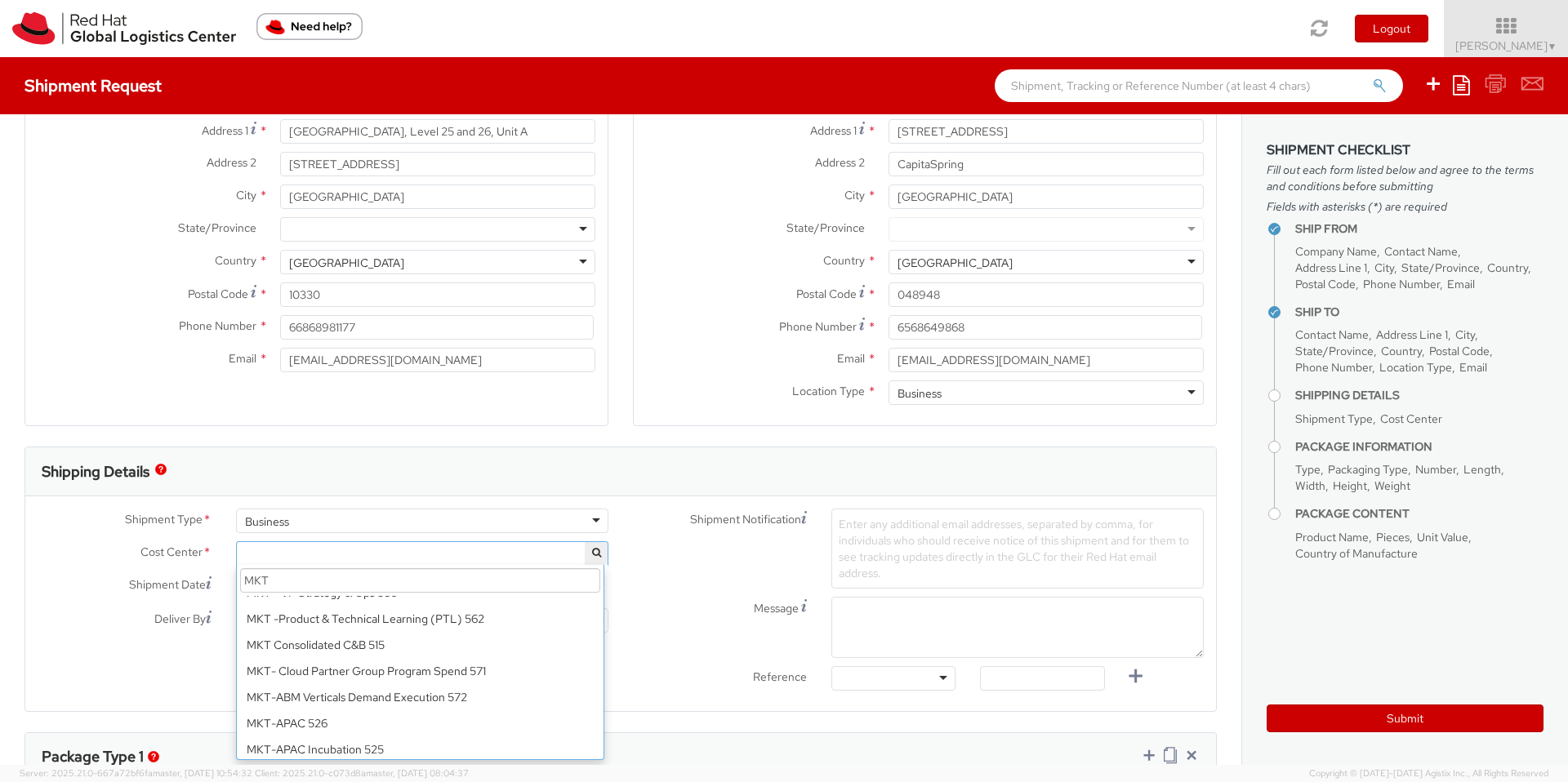
scroll to position [705, 0]
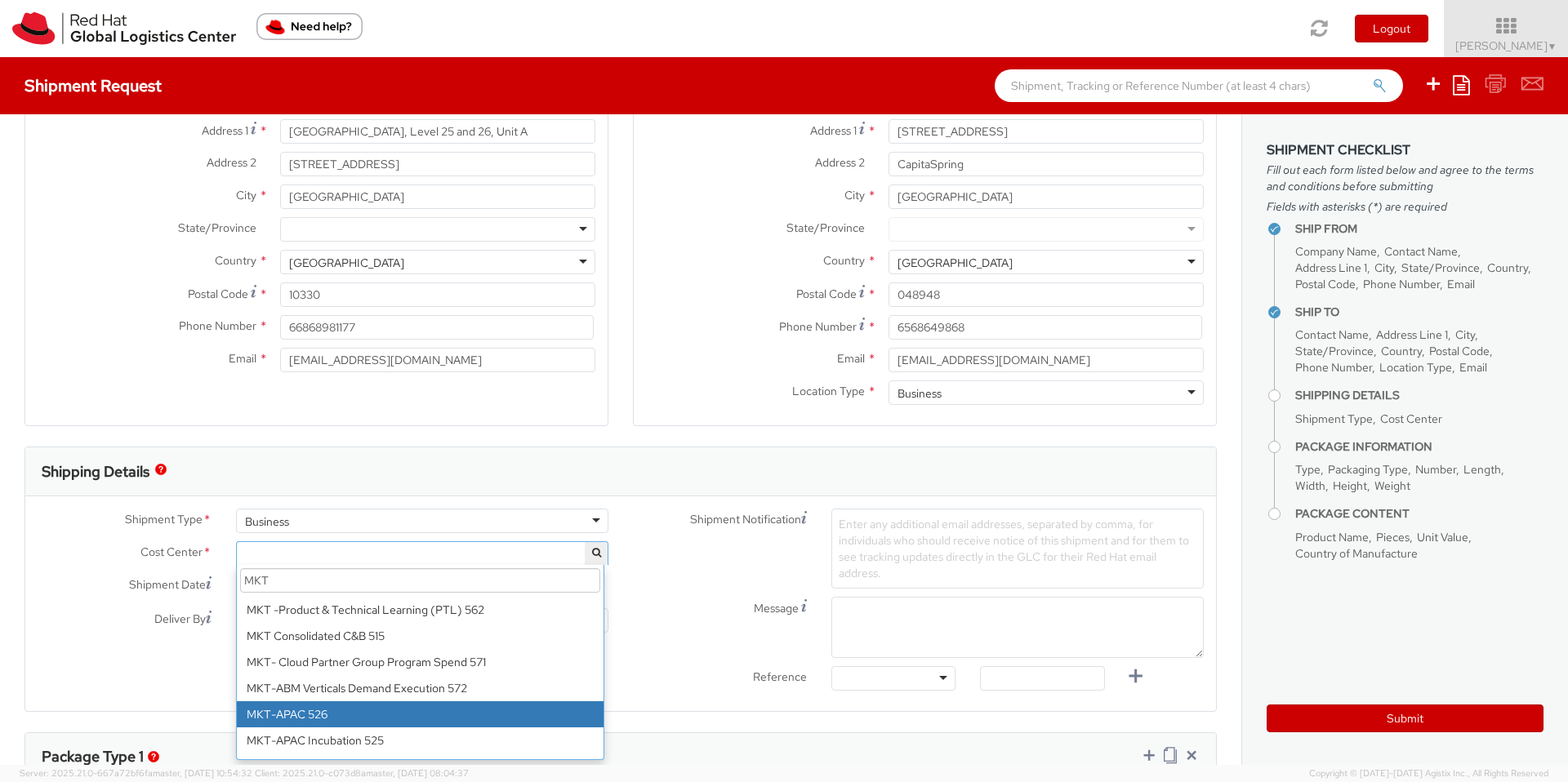
type input "MKT"
select select "526"
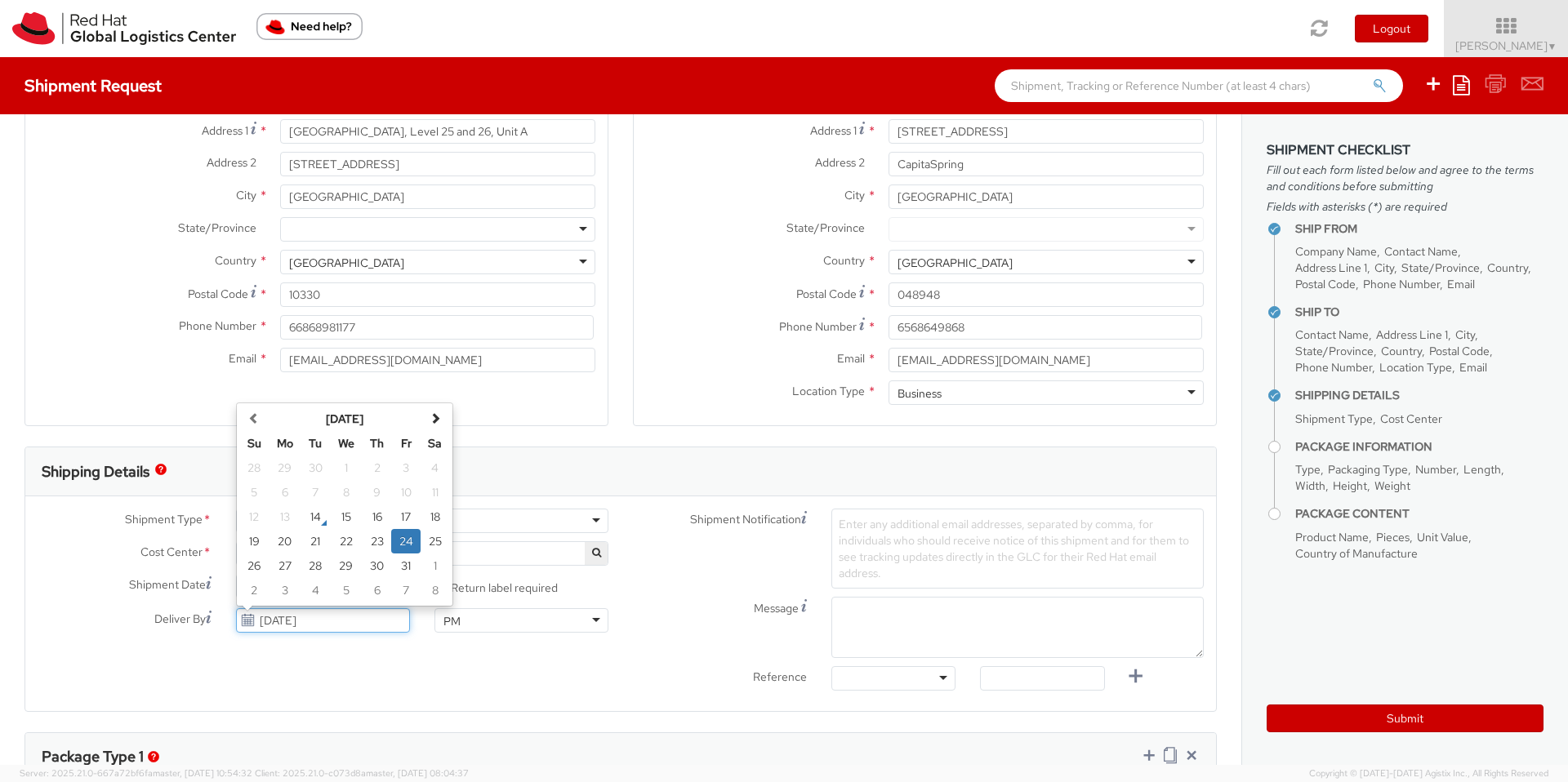
click at [394, 624] on input "[DATE]" at bounding box center [322, 620] width 174 height 25
click at [407, 542] on td "24" at bounding box center [406, 541] width 29 height 25
click at [914, 565] on div "Enter any additional email addresses, separated by comma, for individuals who s…" at bounding box center [1017, 548] width 373 height 80
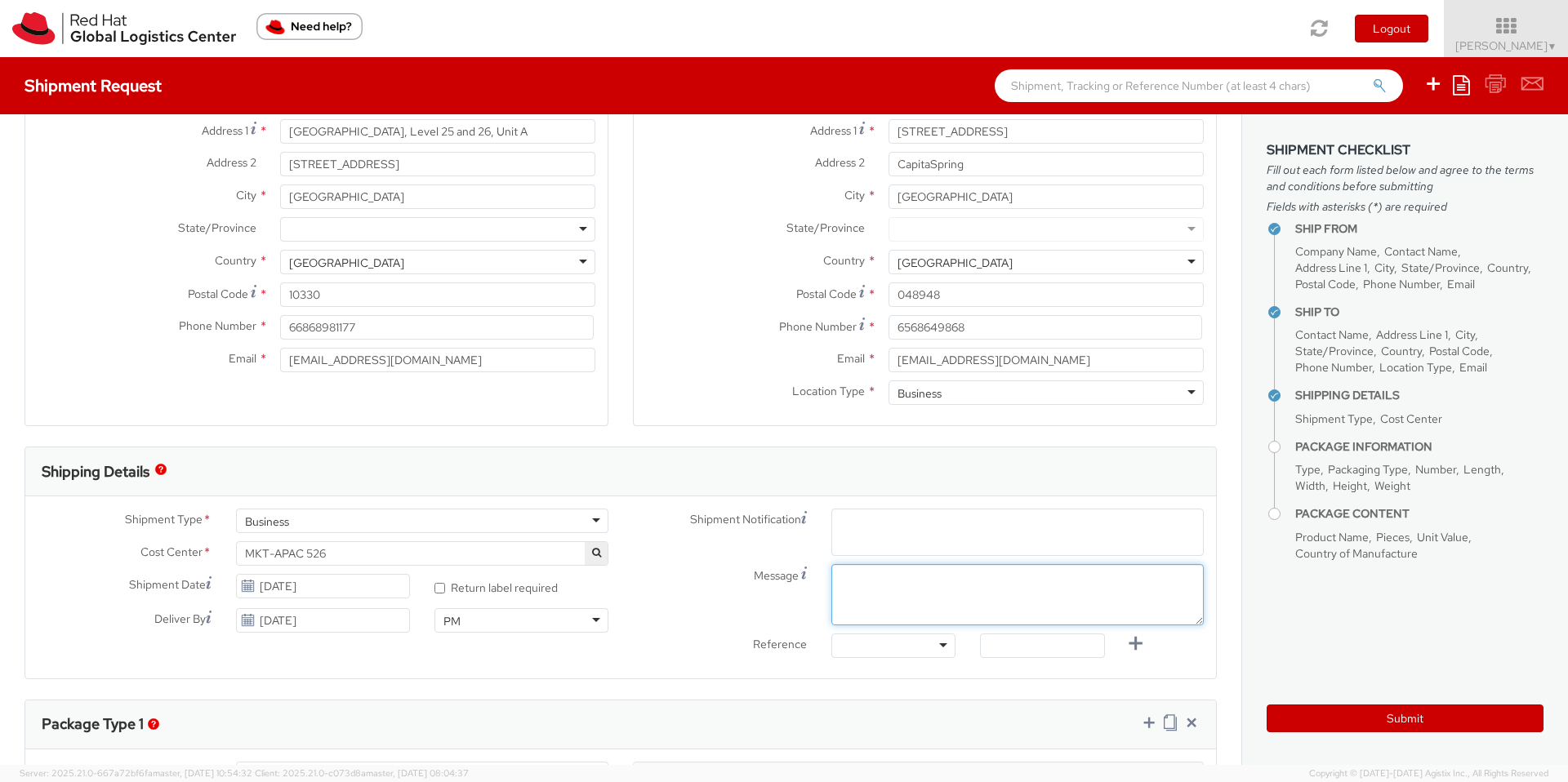
click at [843, 591] on div "Shipment Notification Enter any additional email addresses, separated by comma,…" at bounding box center [918, 587] width 595 height 158
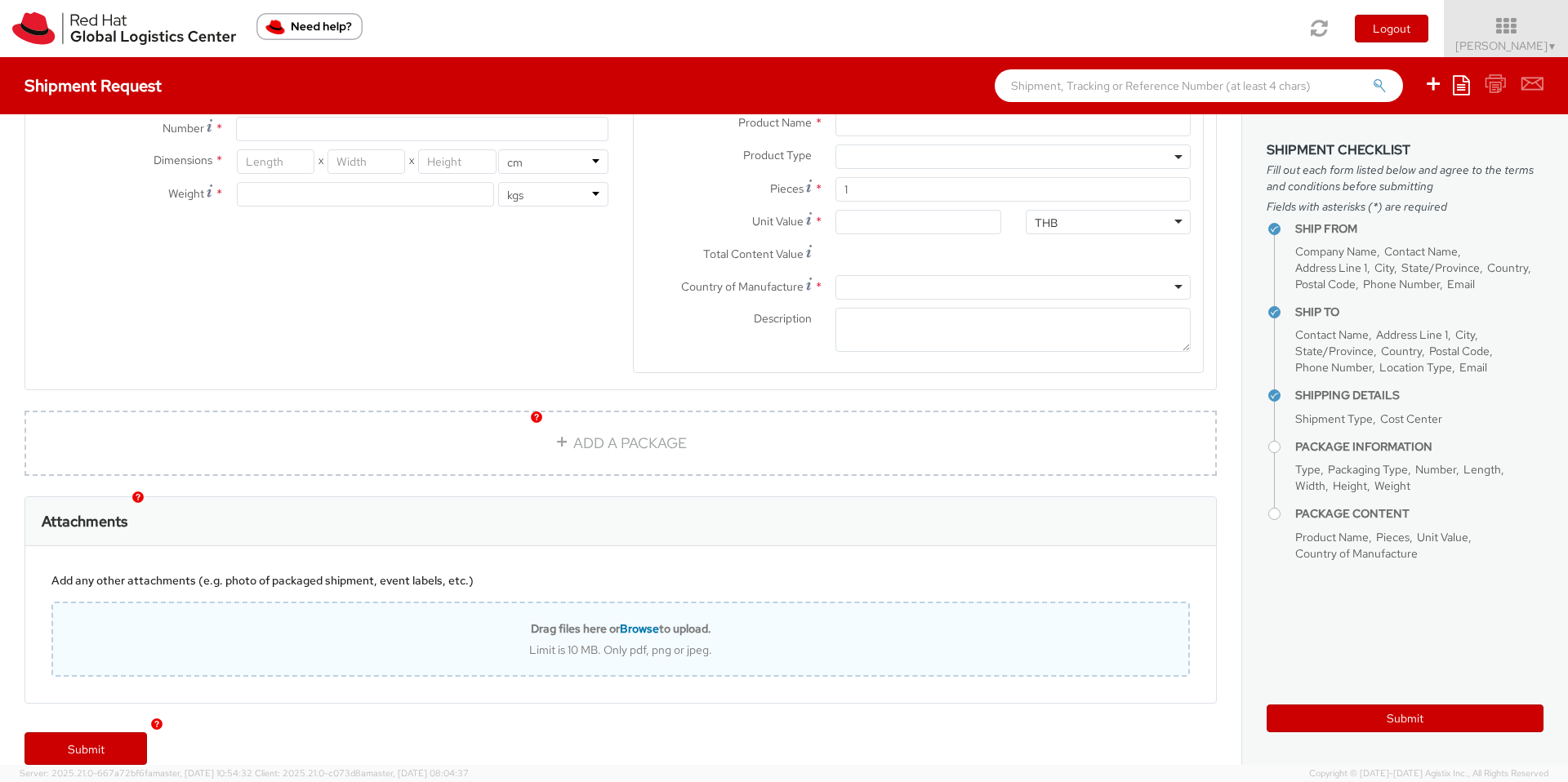
scroll to position [949, 0]
